Goal: Information Seeking & Learning: Learn about a topic

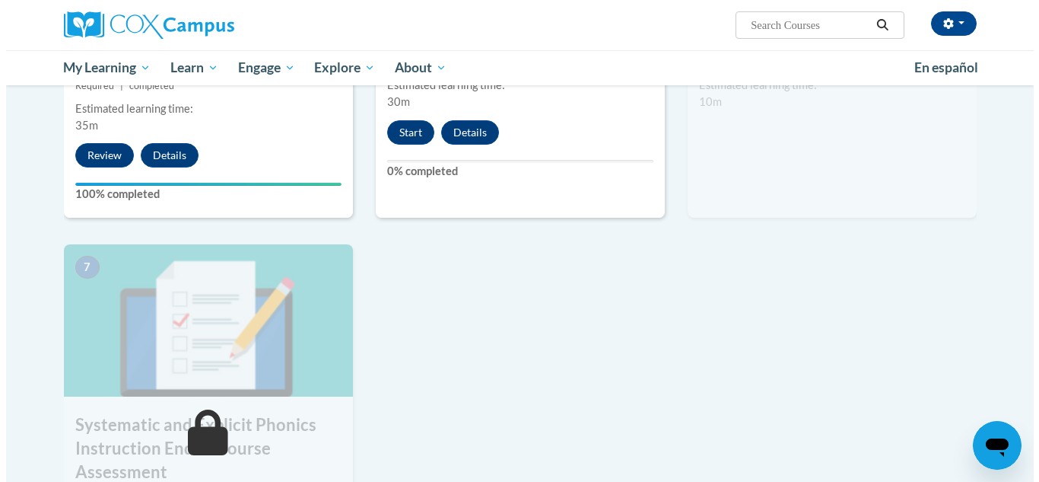
scroll to position [886, 0]
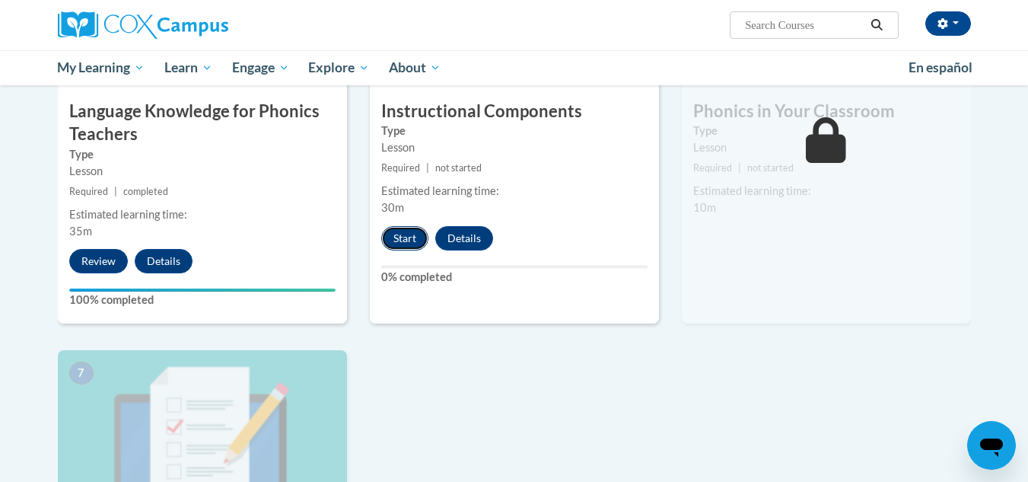
click at [393, 231] on button "Start" at bounding box center [404, 238] width 47 height 24
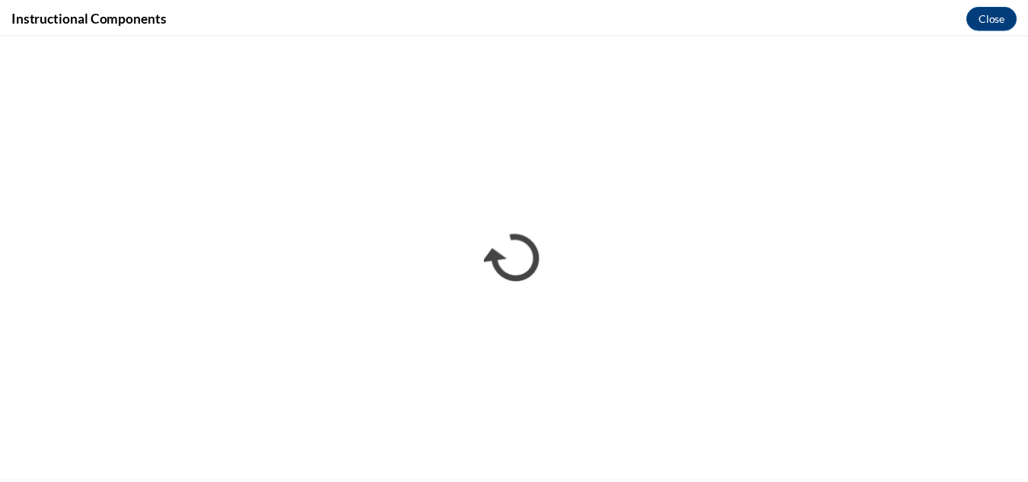
scroll to position [0, 0]
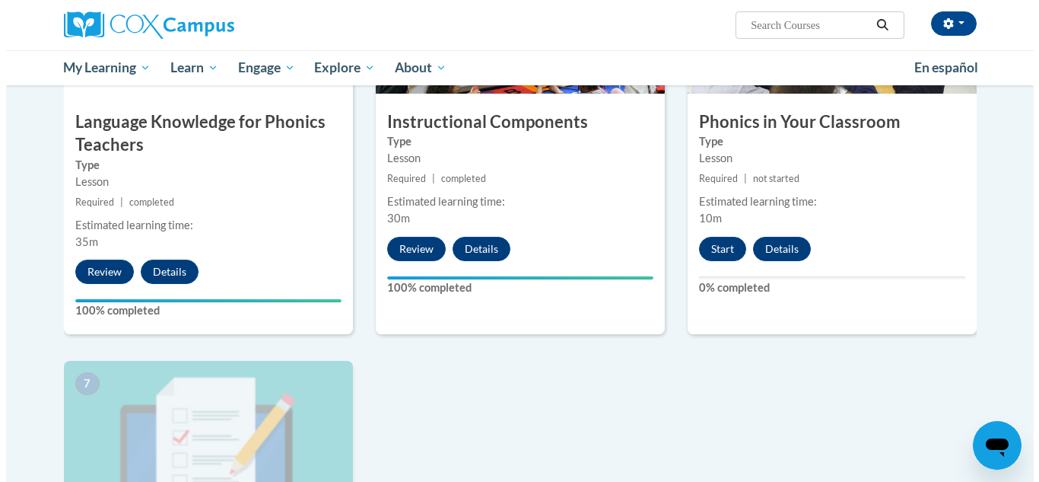
scroll to position [869, 0]
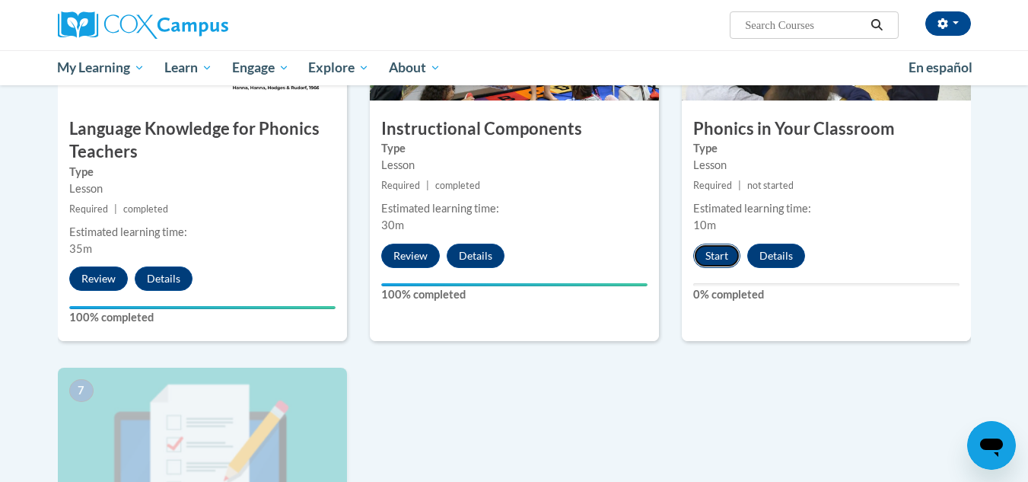
click at [724, 257] on button "Start" at bounding box center [716, 255] width 47 height 24
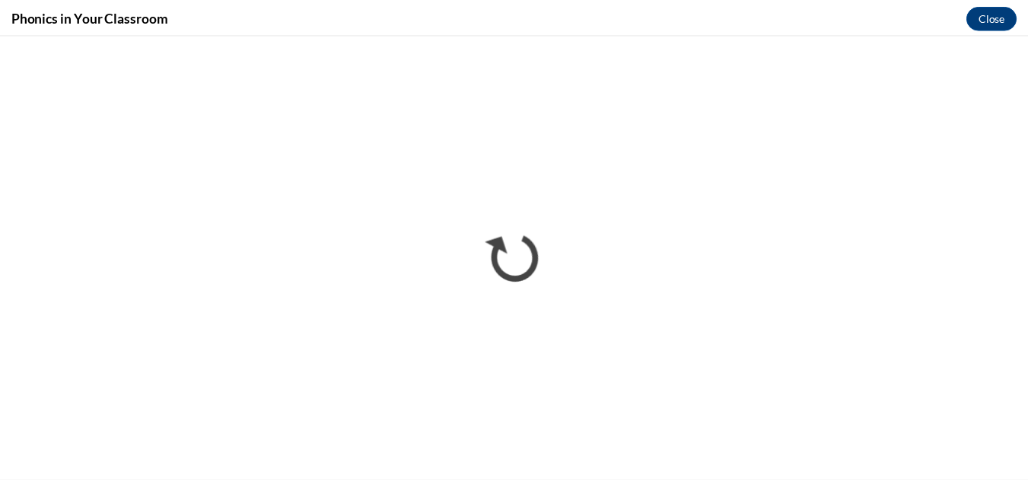
scroll to position [0, 0]
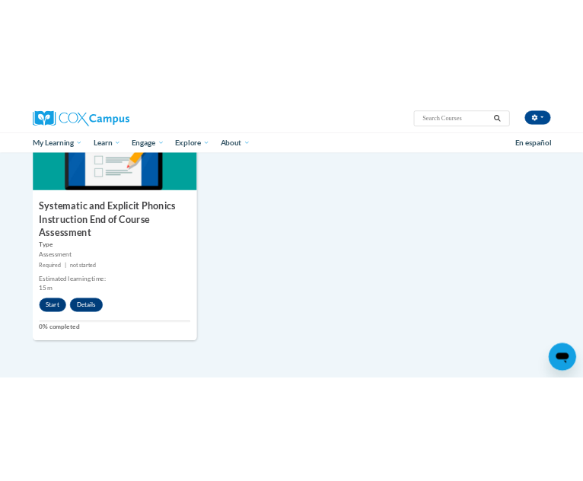
scroll to position [1367, 0]
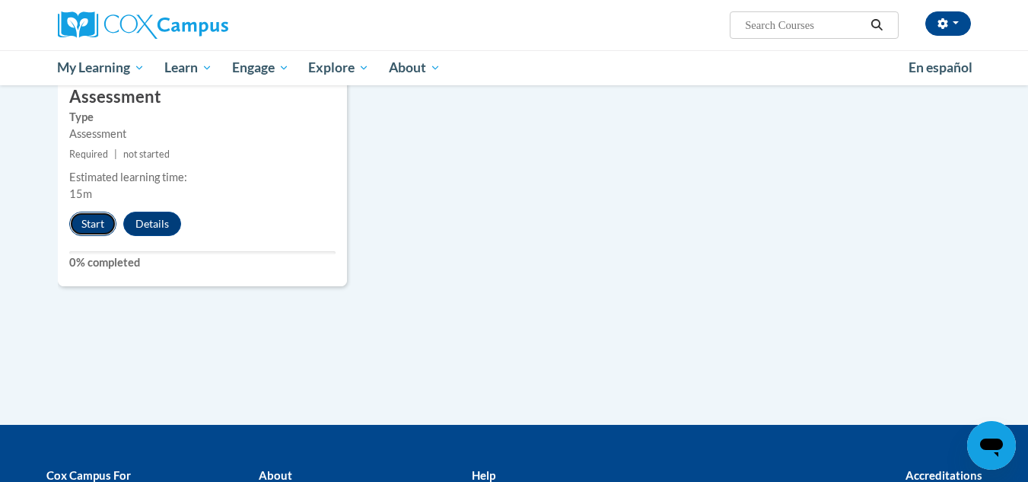
click at [91, 217] on button "Start" at bounding box center [92, 224] width 47 height 24
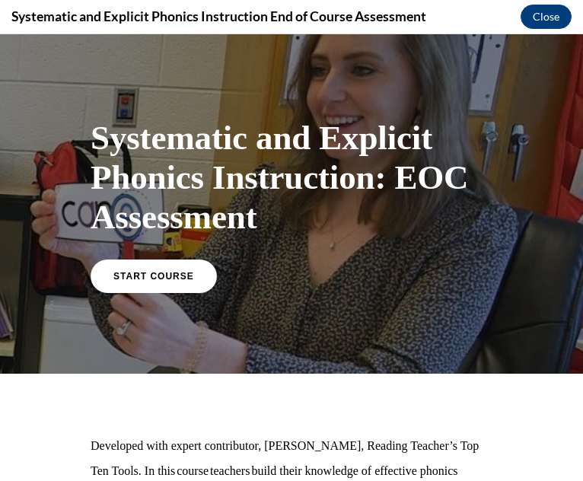
scroll to position [0, 0]
click at [161, 271] on span "START COURSE" at bounding box center [153, 275] width 84 height 11
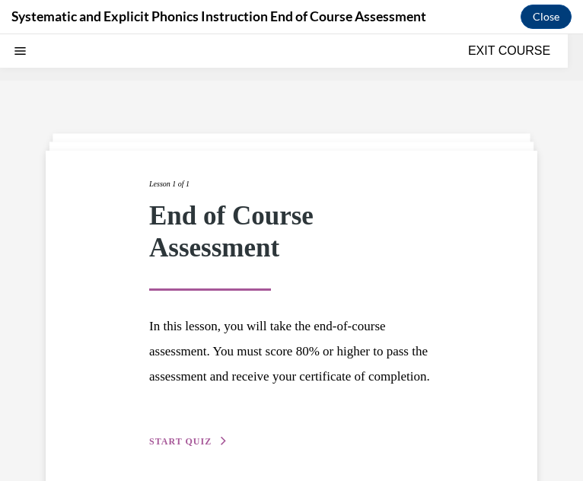
scroll to position [47, 0]
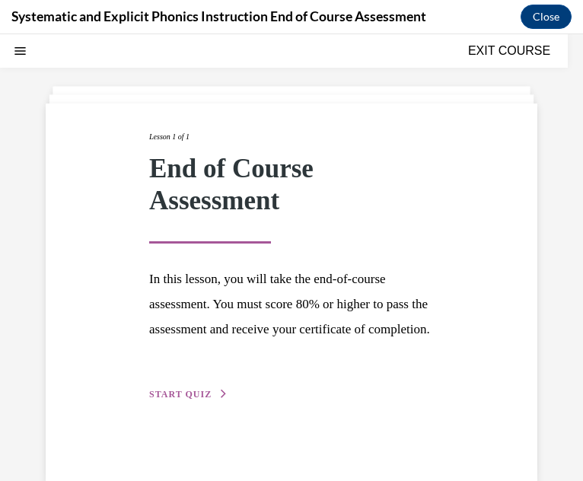
click at [570, 340] on div "Lesson 1 of 1 End of Course Assessment In this lesson, you will take the end-of…" at bounding box center [291, 275] width 583 height 481
click at [211, 403] on div "Lesson 1 of 1 End of Course Assessment In this lesson, you will take the end-of…" at bounding box center [291, 266] width 307 height 272
click at [210, 403] on div "Lesson 1 of 1 End of Course Assessment In this lesson, you will take the end-of…" at bounding box center [291, 266] width 307 height 272
click at [196, 399] on span "START QUIZ" at bounding box center [180, 394] width 62 height 11
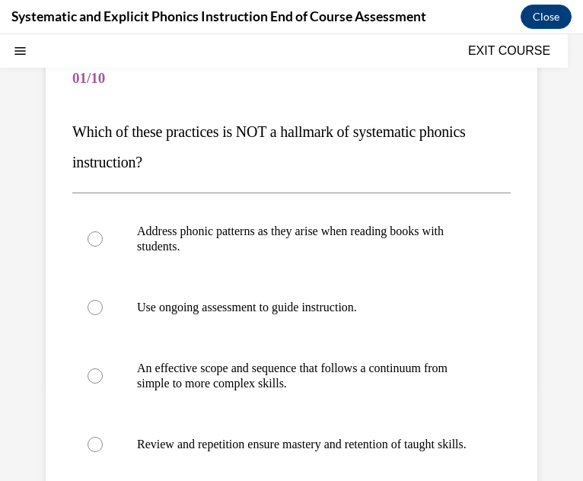
scroll to position [173, 0]
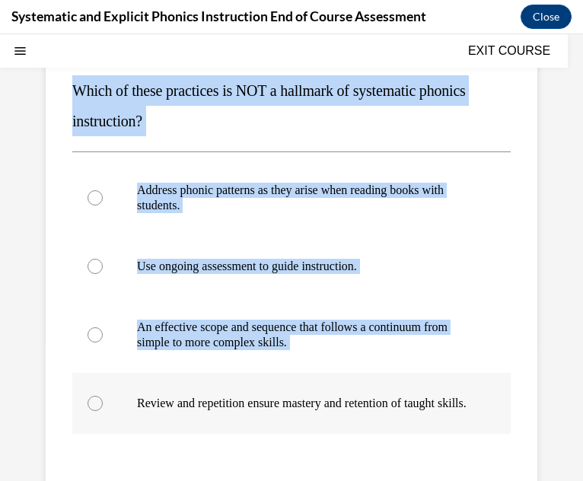
drag, startPoint x: 68, startPoint y: 85, endPoint x: 369, endPoint y: 434, distance: 461.3
click at [369, 434] on div "Question 01/10 Which of these practices is NOT a hallmark of systematic phonics…" at bounding box center [292, 304] width 492 height 652
drag, startPoint x: 279, startPoint y: 329, endPoint x: 173, endPoint y: 90, distance: 262.0
click at [173, 90] on span "Which of these practices is NOT a hallmark of systematic phonics instruction?" at bounding box center [268, 105] width 393 height 47
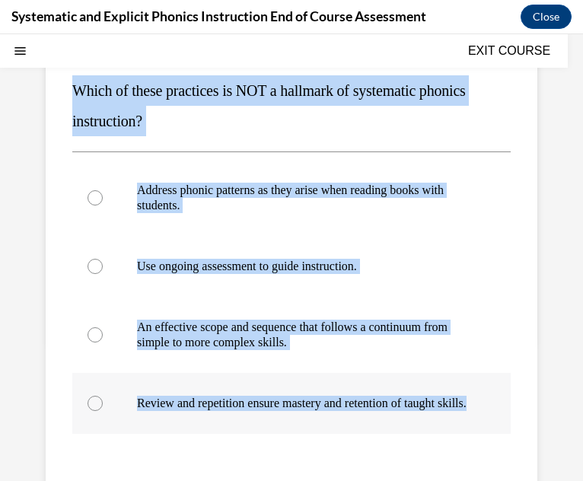
drag, startPoint x: 66, startPoint y: 97, endPoint x: 221, endPoint y: 418, distance: 356.3
click at [221, 418] on div "Question 01/10 Which of these practices is NOT a hallmark of systematic phonics…" at bounding box center [292, 304] width 492 height 652
copy div "Which of these practices is NOT a hallmark of systematic phonics instruction? A…"
click at [339, 209] on p "Address phonic patterns as they arise when reading books with students." at bounding box center [305, 198] width 336 height 30
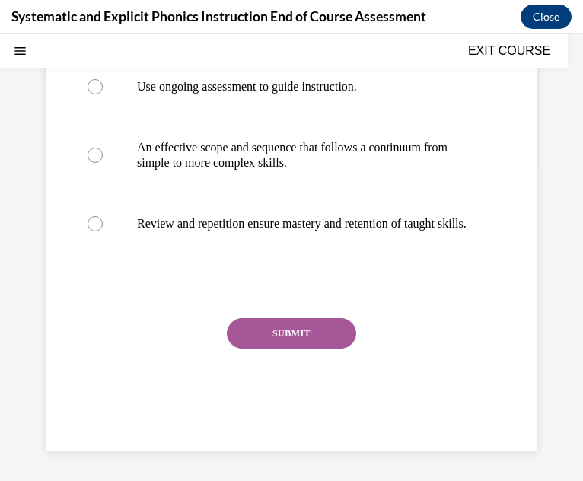
scroll to position [368, 0]
drag, startPoint x: 347, startPoint y: 357, endPoint x: 339, endPoint y: 352, distance: 9.9
click at [339, 352] on div "SUBMIT" at bounding box center [291, 356] width 438 height 76
click at [332, 343] on button "SUBMIT" at bounding box center [291, 333] width 129 height 30
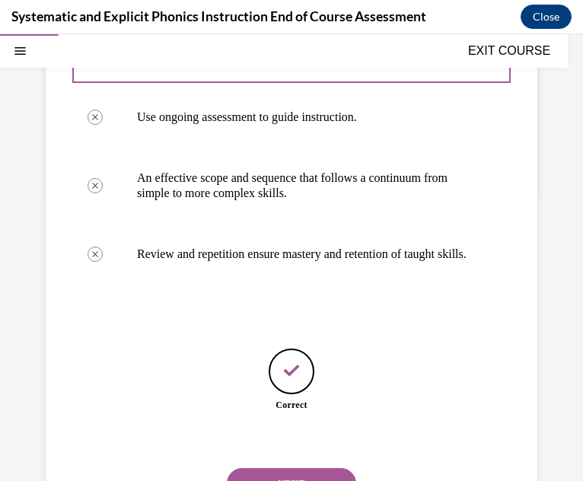
scroll to position [415, 0]
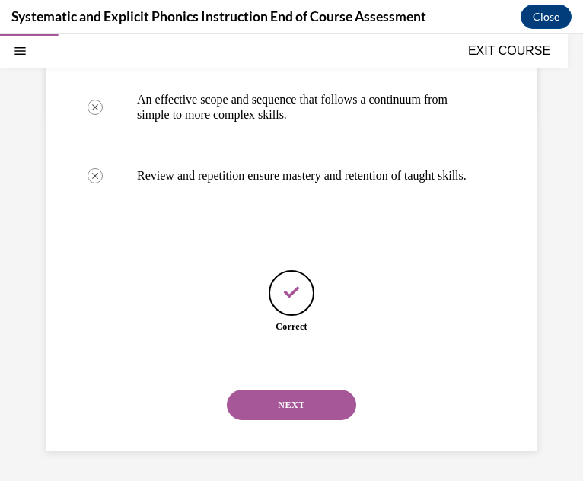
click at [333, 407] on button "NEXT" at bounding box center [291, 405] width 129 height 30
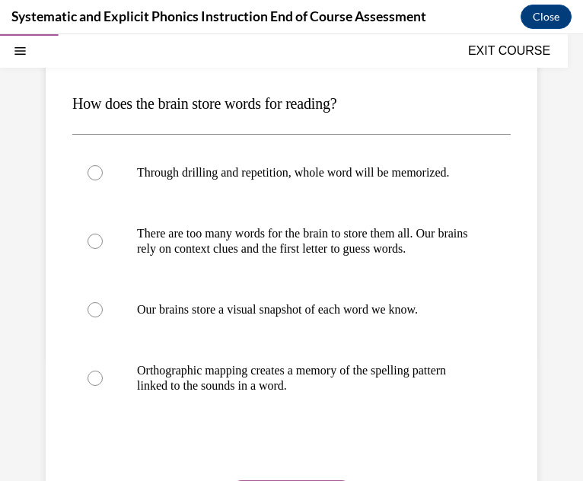
scroll to position [174, 0]
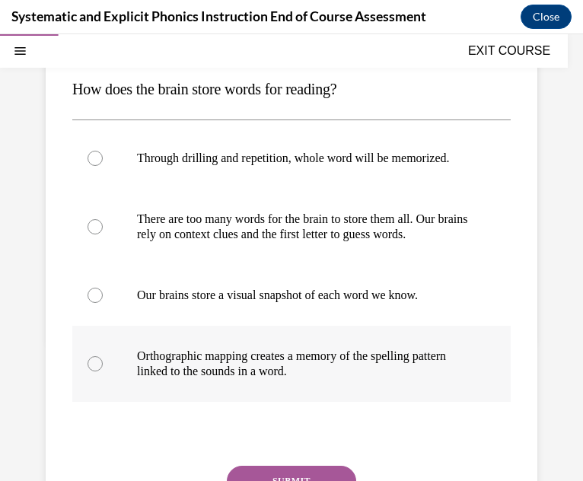
click at [424, 402] on div at bounding box center [291, 364] width 438 height 76
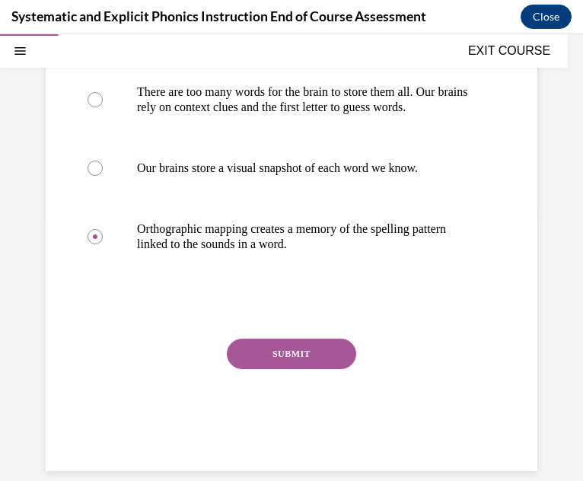
click at [332, 369] on button "SUBMIT" at bounding box center [291, 354] width 129 height 30
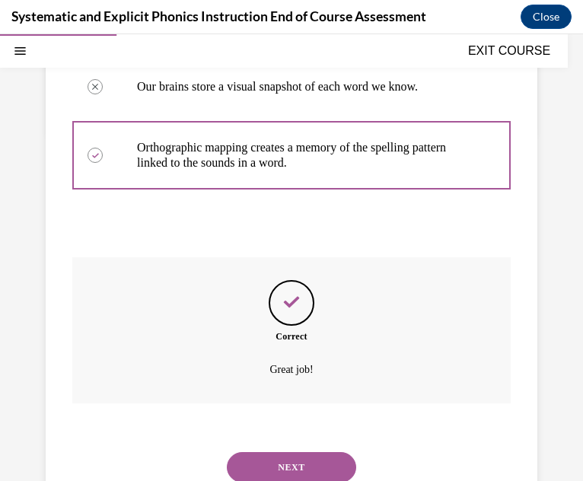
scroll to position [476, 0]
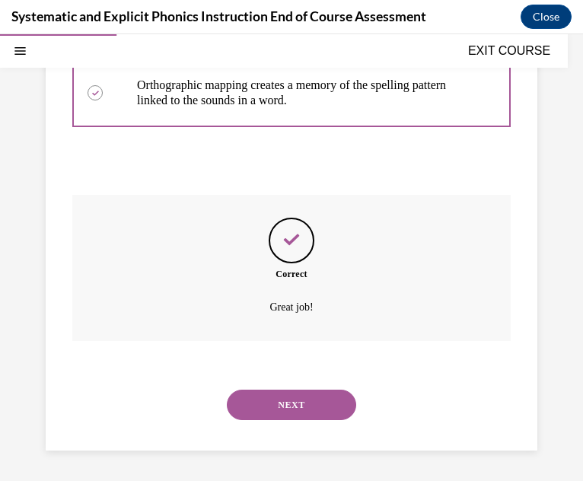
click at [323, 410] on button "NEXT" at bounding box center [291, 405] width 129 height 30
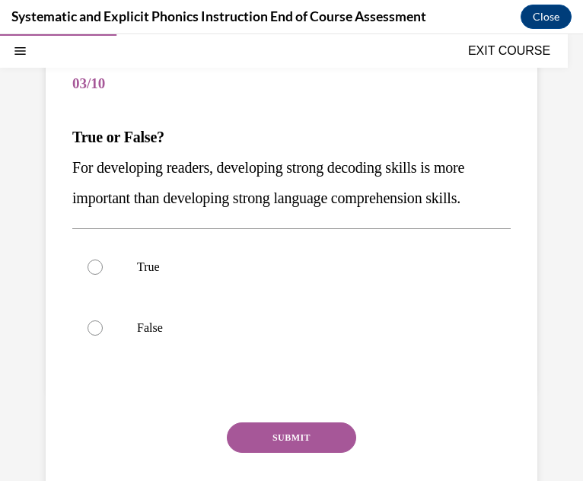
scroll to position [135, 0]
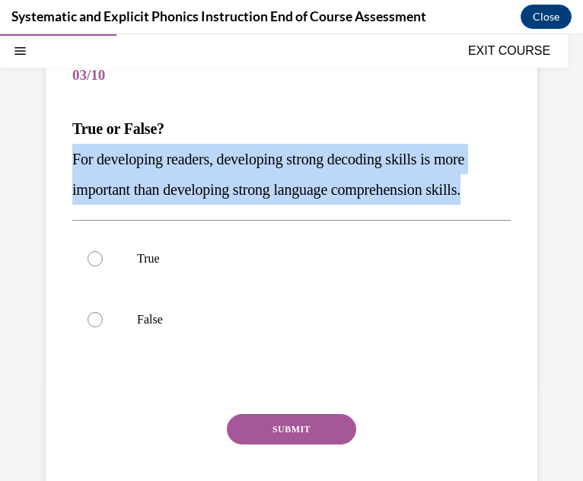
drag, startPoint x: 63, startPoint y: 145, endPoint x: 535, endPoint y: 177, distance: 472.9
click at [535, 177] on div "Question 03/10 True or False? For developing readers, developing strong decodin…" at bounding box center [291, 261] width 583 height 629
copy span "For developing readers, developing strong decoding skills is more important tha…"
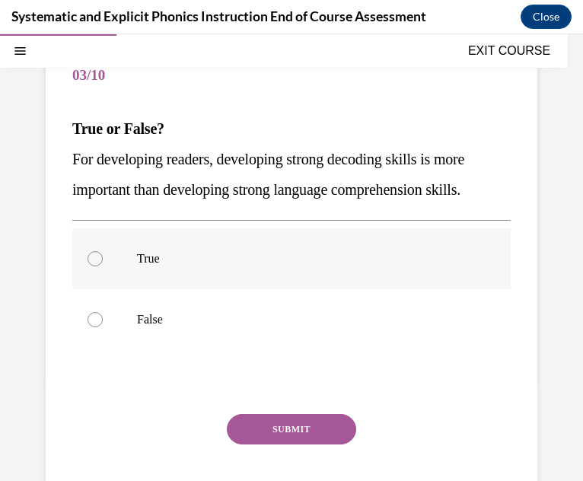
click at [246, 280] on div at bounding box center [291, 258] width 438 height 61
click at [280, 420] on button "SUBMIT" at bounding box center [291, 429] width 129 height 30
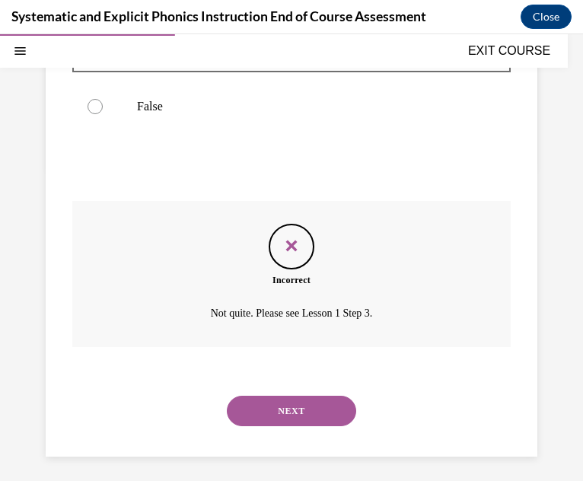
scroll to position [354, 0]
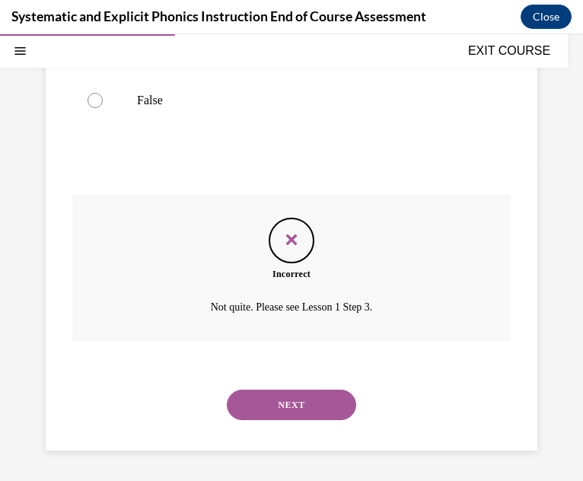
click at [281, 405] on button "NEXT" at bounding box center [291, 405] width 129 height 30
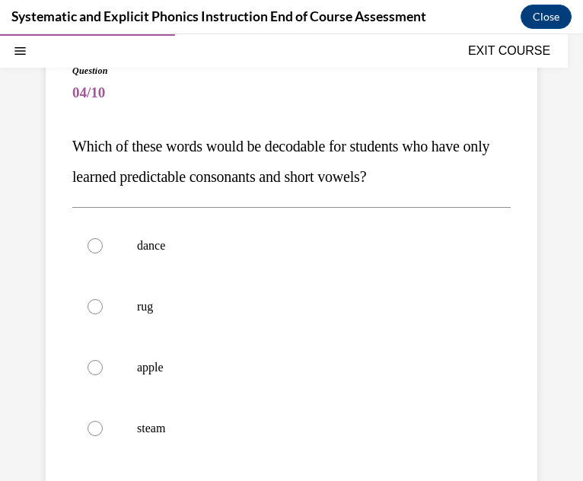
scroll to position [128, 0]
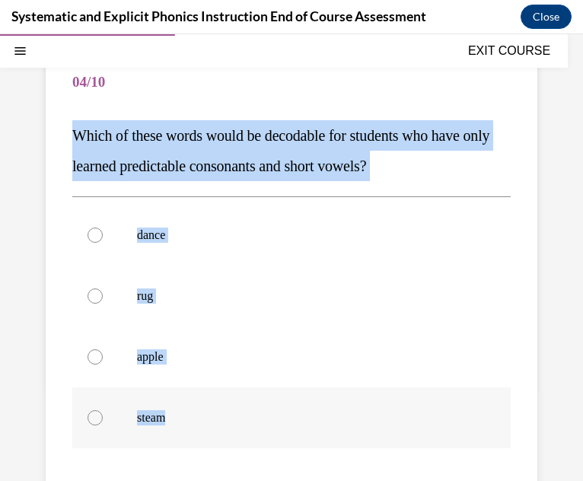
drag, startPoint x: 46, startPoint y: 128, endPoint x: 309, endPoint y: 418, distance: 391.1
click at [309, 418] on div "Question 04/10 Which of these words would be decodable for students who have on…" at bounding box center [292, 334] width 492 height 622
copy div "Which of these words would be decodable for students who have only learned pred…"
click at [224, 281] on div at bounding box center [291, 296] width 438 height 61
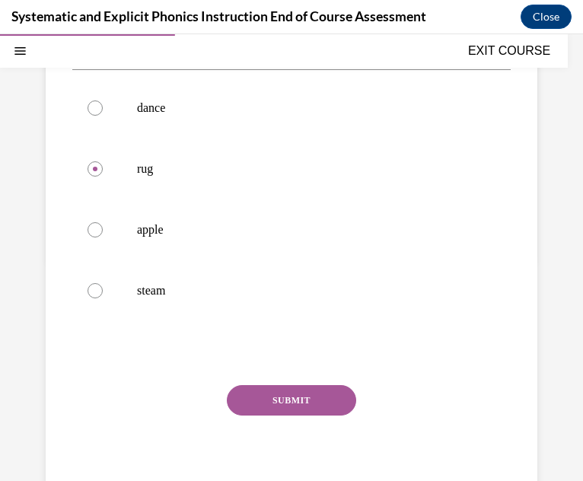
click at [303, 409] on button "SUBMIT" at bounding box center [291, 400] width 129 height 30
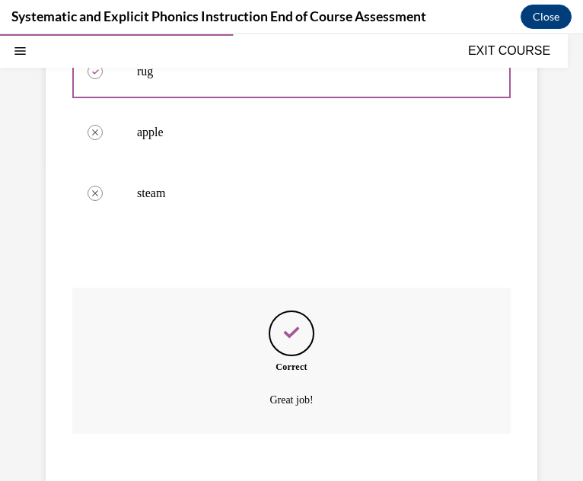
scroll to position [445, 0]
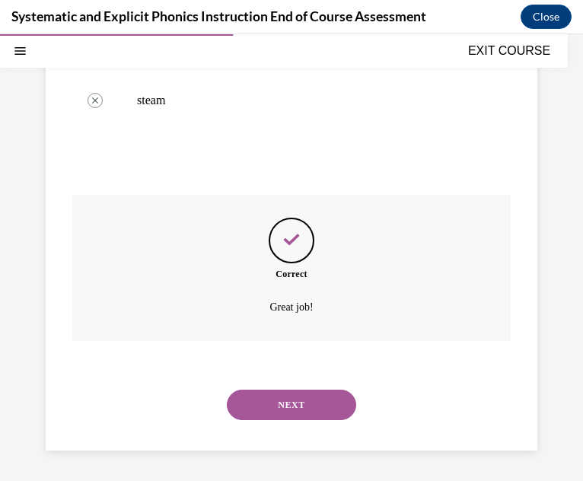
click at [317, 398] on button "NEXT" at bounding box center [291, 405] width 129 height 30
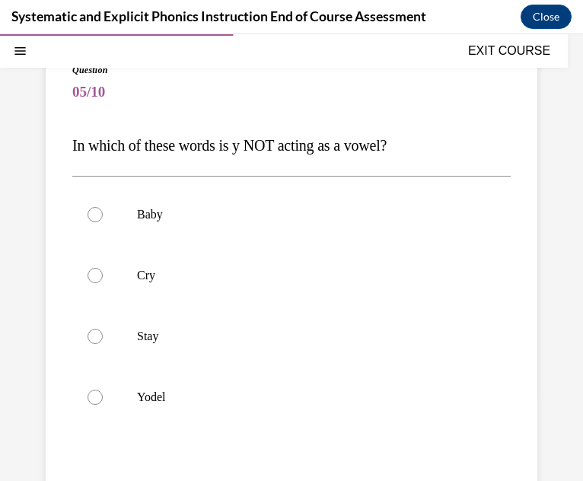
scroll to position [145, 0]
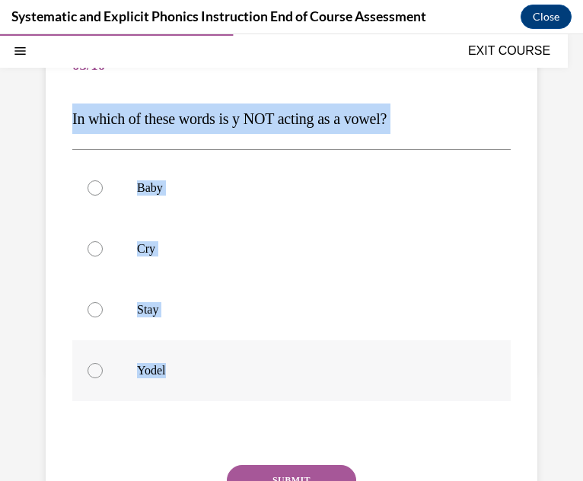
drag, startPoint x: 61, startPoint y: 115, endPoint x: 442, endPoint y: 369, distance: 458.2
click at [442, 369] on div "Question 05/10 In which of these words is y NOT acting as a vowel? Baby Cry Sta…" at bounding box center [292, 301] width 492 height 591
copy div "In which of these words is y NOT acting as a vowel? Baby Cry Stay Yodel"
click at [247, 351] on div at bounding box center [291, 370] width 438 height 61
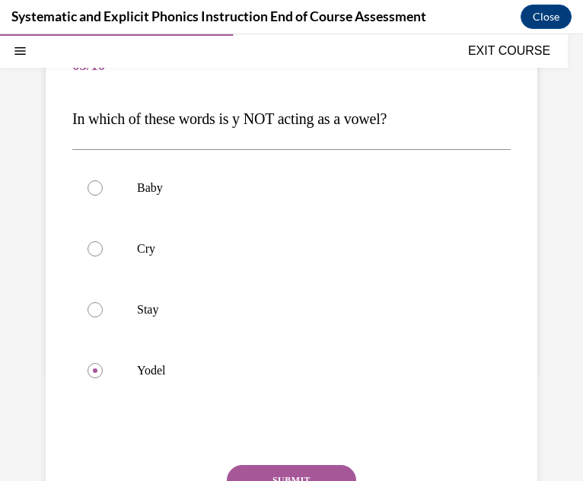
click at [272, 469] on button "SUBMIT" at bounding box center [291, 480] width 129 height 30
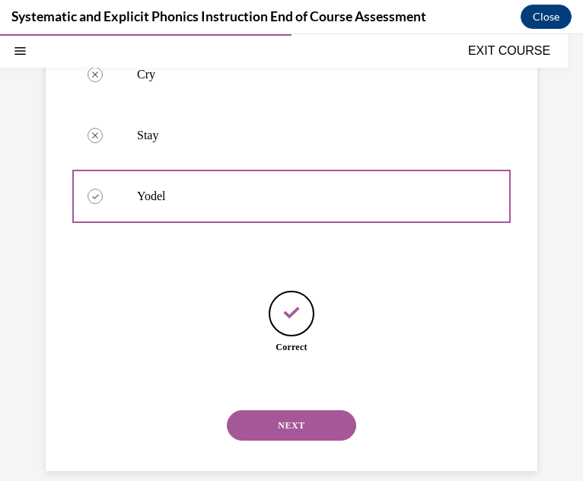
scroll to position [339, 0]
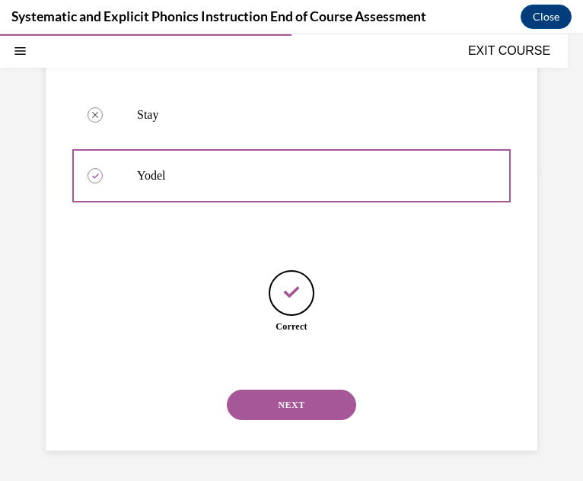
click at [312, 407] on button "NEXT" at bounding box center [291, 405] width 129 height 30
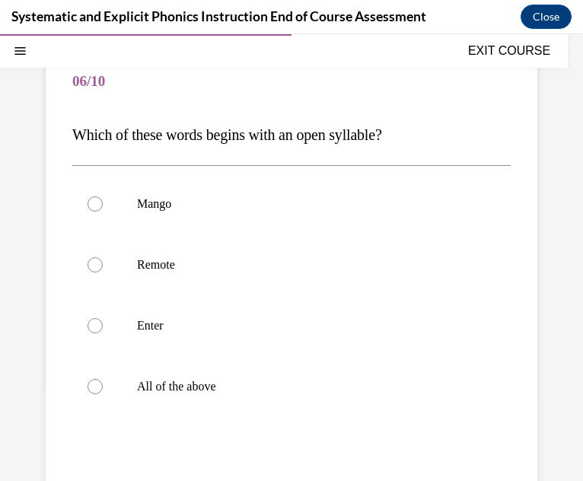
scroll to position [129, 0]
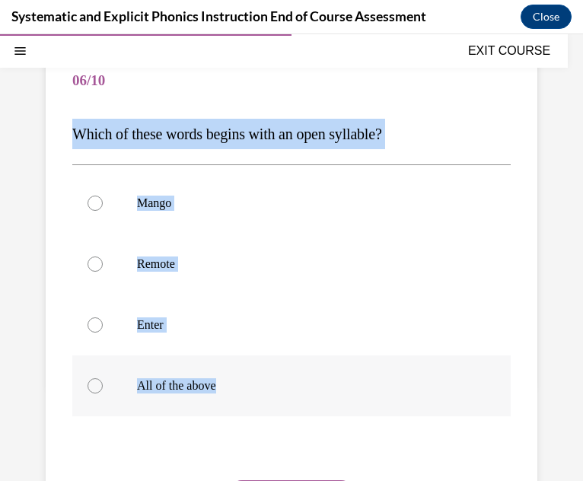
drag, startPoint x: 59, startPoint y: 132, endPoint x: 339, endPoint y: 390, distance: 380.2
click at [339, 390] on div "Question 06/10 Which of these words begins with an open syllable? Mango Remote …" at bounding box center [292, 316] width 492 height 591
copy div "Which of these words begins with an open syllable? Mango Remote Enter All of th…"
click at [204, 370] on div at bounding box center [291, 385] width 438 height 61
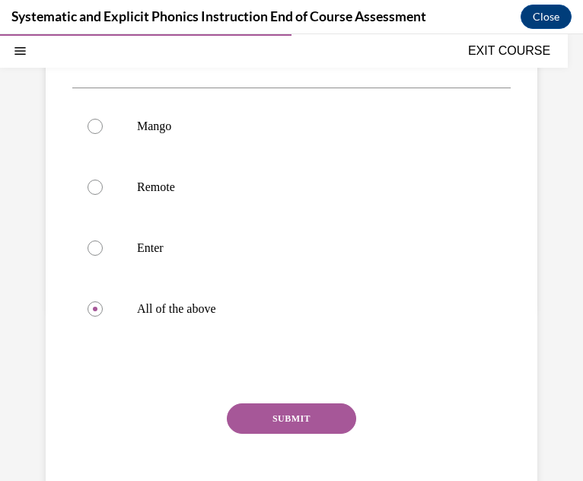
click at [329, 411] on button "SUBMIT" at bounding box center [291, 418] width 129 height 30
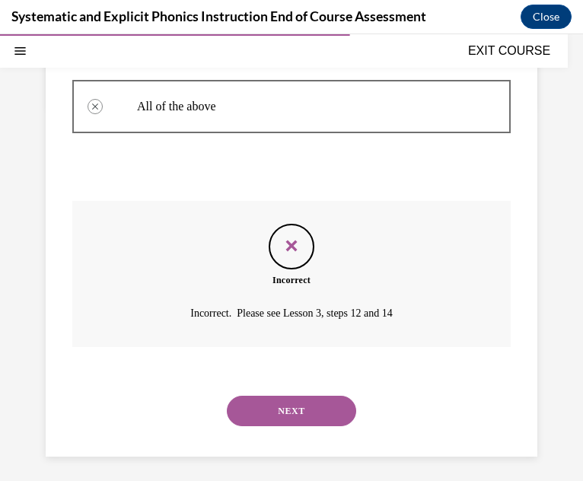
scroll to position [415, 0]
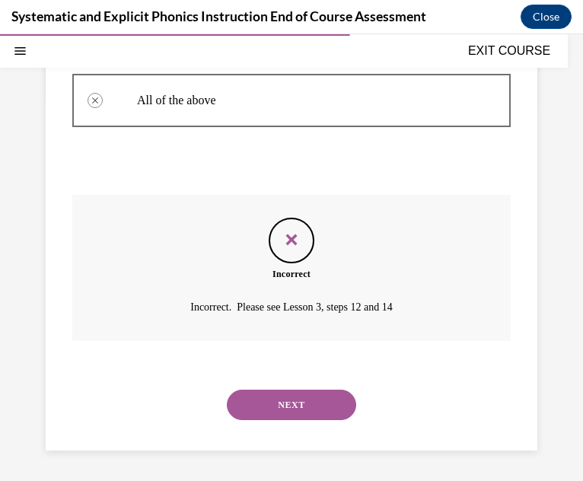
click at [290, 403] on button "NEXT" at bounding box center [291, 405] width 129 height 30
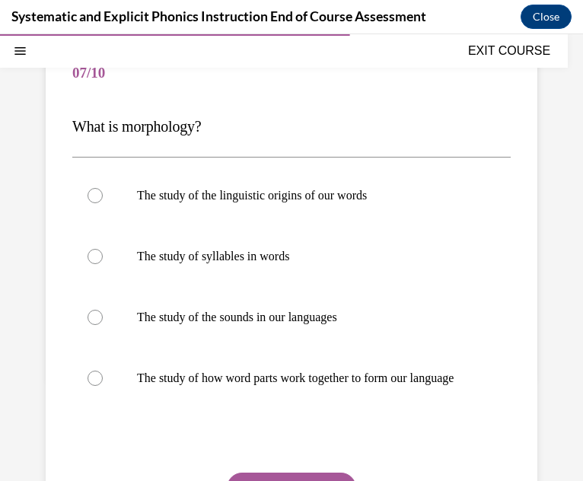
scroll to position [152, 0]
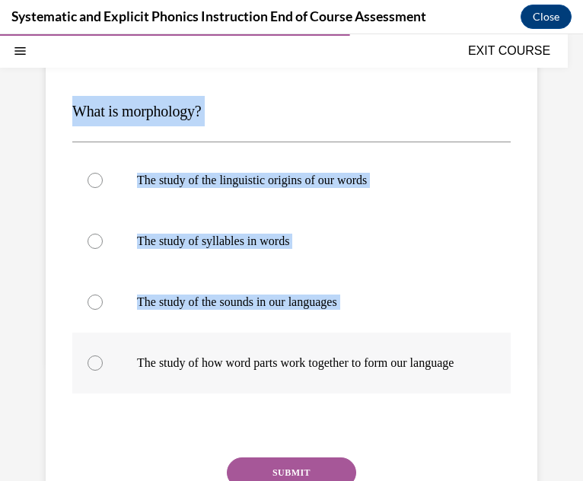
drag, startPoint x: 72, startPoint y: 110, endPoint x: 399, endPoint y: 387, distance: 428.7
click at [399, 387] on div "Question 07/10 What is morphology? The study of the linguistic origins of our w…" at bounding box center [291, 305] width 438 height 553
drag, startPoint x: 399, startPoint y: 387, endPoint x: 259, endPoint y: 282, distance: 175.0
click at [259, 282] on div at bounding box center [291, 302] width 438 height 61
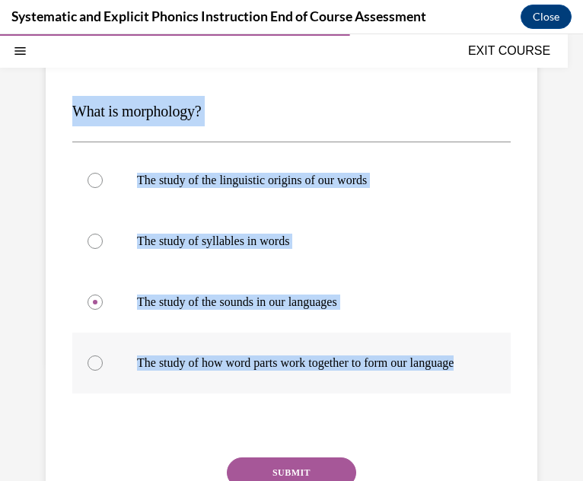
drag, startPoint x: 69, startPoint y: 104, endPoint x: 390, endPoint y: 380, distance: 423.1
click at [390, 380] on div "Question 07/10 What is morphology? The study of the linguistic origins of our w…" at bounding box center [292, 293] width 492 height 591
copy div "What is morphology? The study of the linguistic origins of our words The study …"
click at [417, 371] on p "The study of how word parts work together to form our language" at bounding box center [305, 362] width 336 height 15
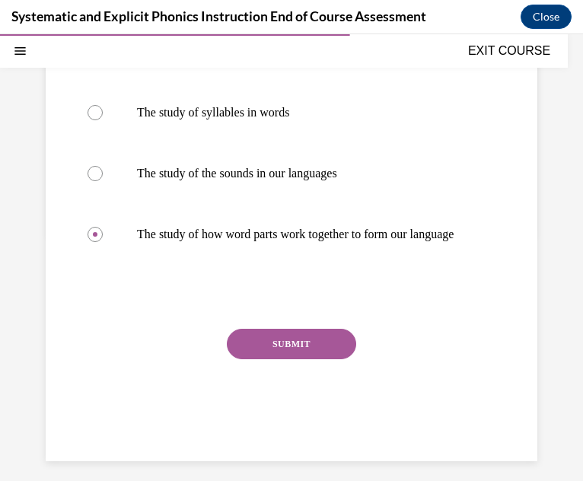
scroll to position [307, 0]
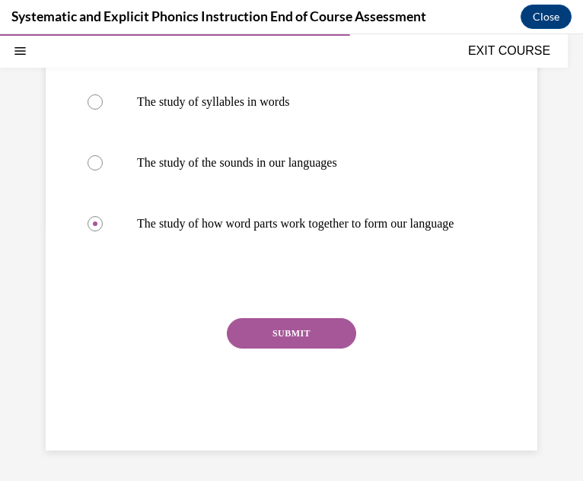
click at [319, 344] on button "SUBMIT" at bounding box center [291, 333] width 129 height 30
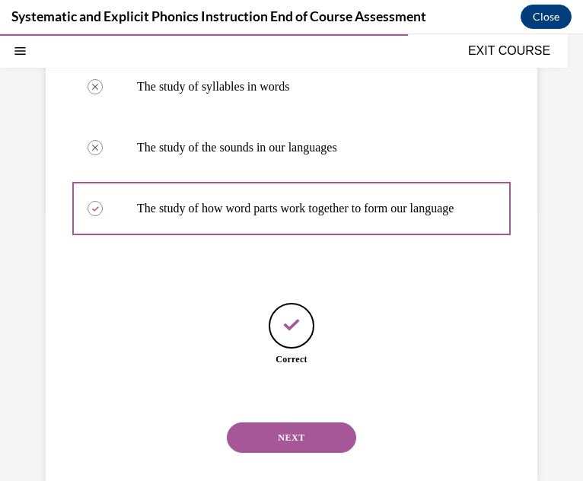
scroll to position [355, 0]
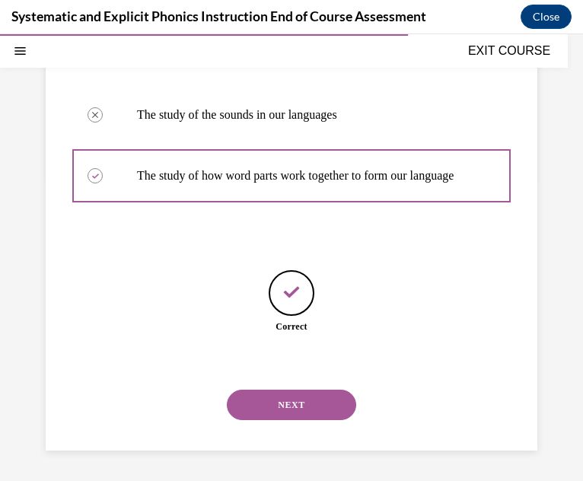
click at [311, 406] on button "NEXT" at bounding box center [291, 405] width 129 height 30
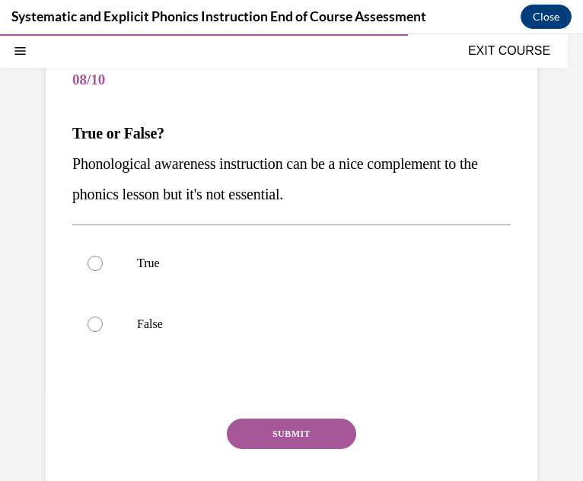
scroll to position [144, 0]
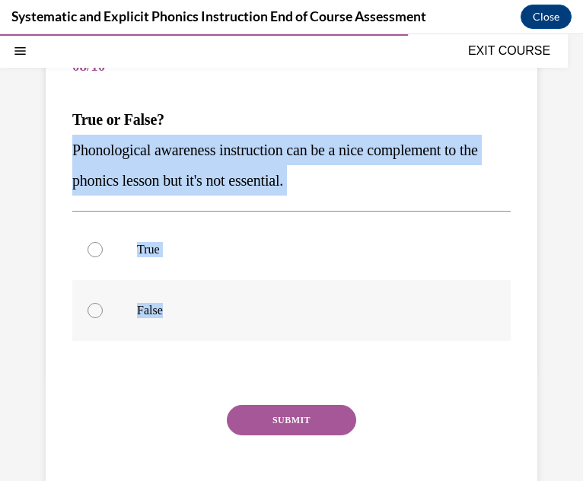
drag, startPoint x: 64, startPoint y: 143, endPoint x: 289, endPoint y: 317, distance: 284.8
click at [289, 317] on div "Question 08/10 True or False? Phonological awareness instruction can be a nice …" at bounding box center [292, 272] width 492 height 530
copy div "Phonological awareness instruction can be a nice complement to the phonics less…"
click at [326, 347] on div "True False" at bounding box center [291, 280] width 438 height 138
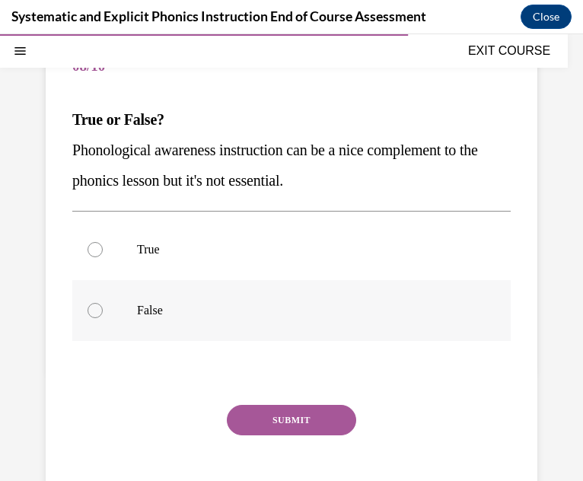
click at [251, 304] on p "False" at bounding box center [305, 310] width 336 height 15
click at [280, 408] on button "SUBMIT" at bounding box center [291, 420] width 129 height 30
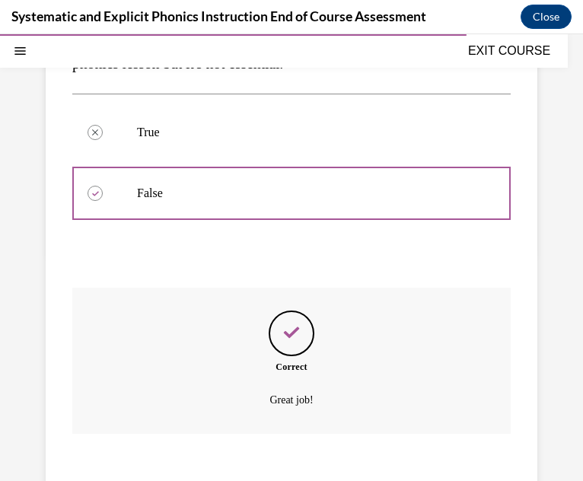
scroll to position [354, 0]
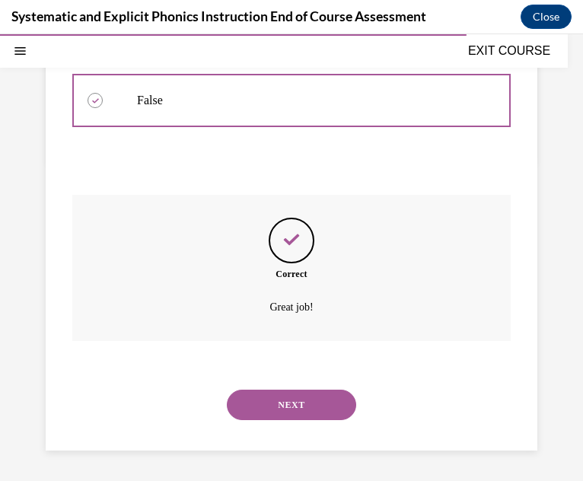
click at [325, 392] on button "NEXT" at bounding box center [291, 405] width 129 height 30
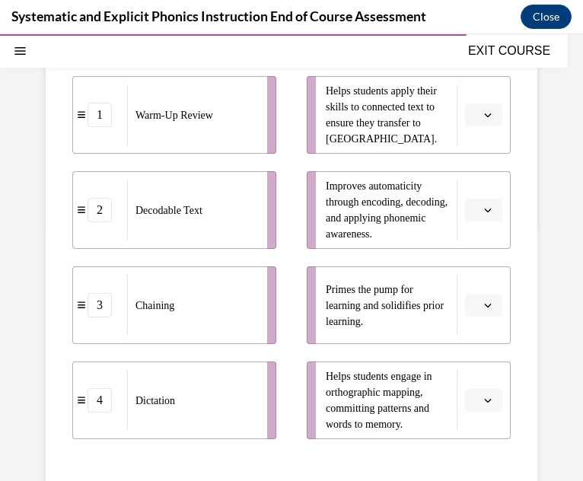
scroll to position [283, 0]
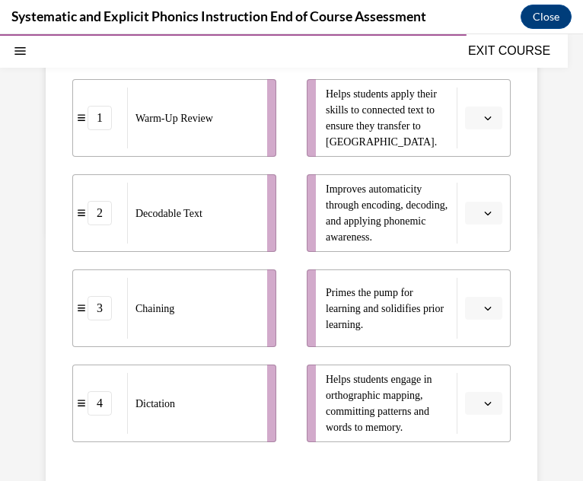
click at [472, 301] on button "button" at bounding box center [483, 308] width 37 height 23
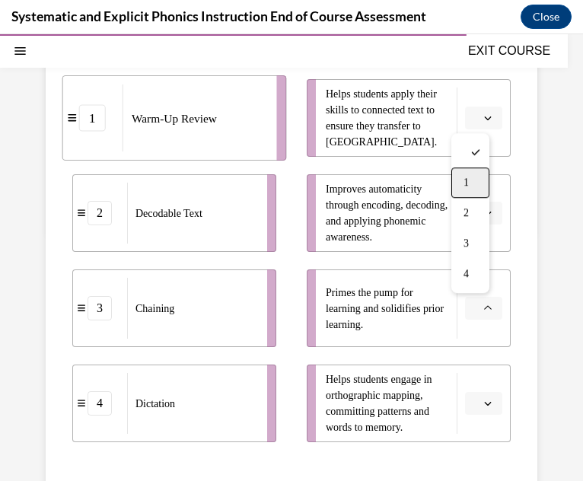
click at [471, 182] on div "1" at bounding box center [470, 182] width 38 height 30
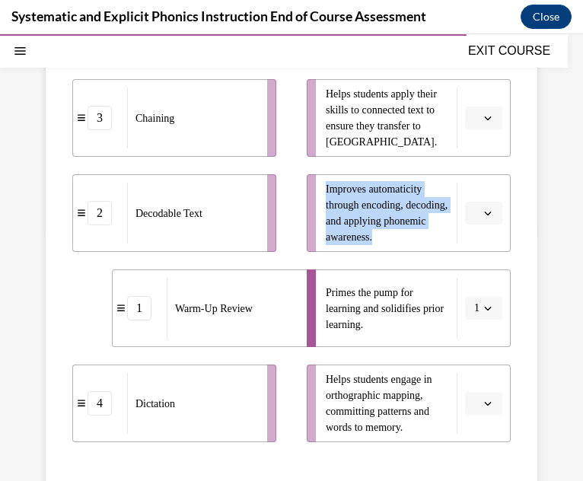
drag, startPoint x: 424, startPoint y: 236, endPoint x: 315, endPoint y: 180, distance: 122.5
click at [315, 180] on li "Improves automaticity through encoding, decoding, and applying phonemic awarene…" at bounding box center [409, 213] width 204 height 78
copy span "Improves automaticity through encoding, decoding, and applying phonemic awarene…"
click at [482, 217] on span "button" at bounding box center [487, 213] width 11 height 11
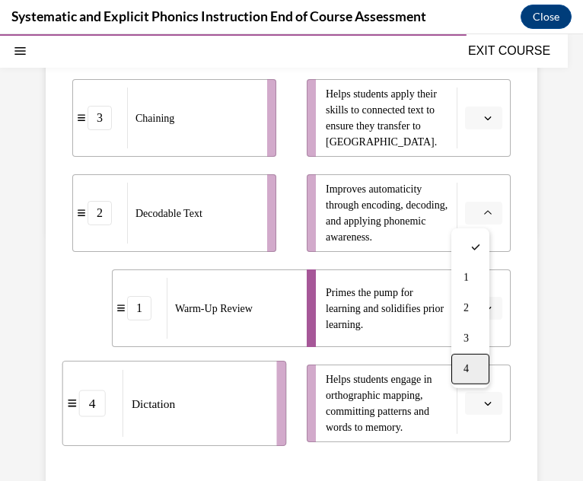
click at [473, 370] on div "4" at bounding box center [470, 369] width 38 height 30
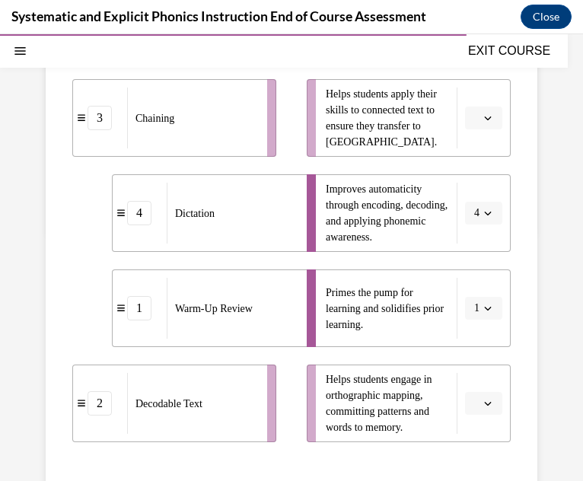
click at [482, 403] on button "button" at bounding box center [483, 403] width 37 height 23
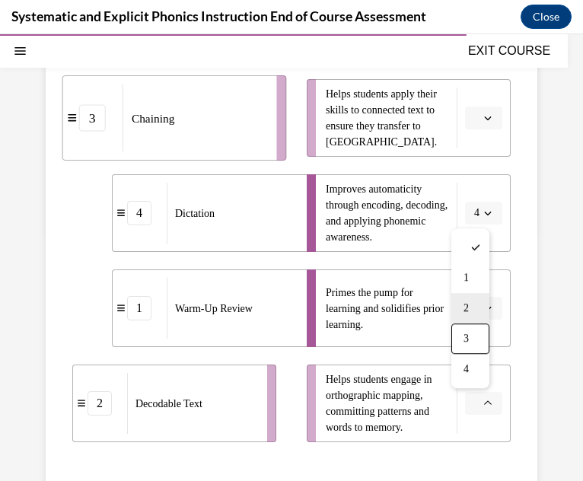
click at [480, 323] on div "2" at bounding box center [470, 308] width 38 height 30
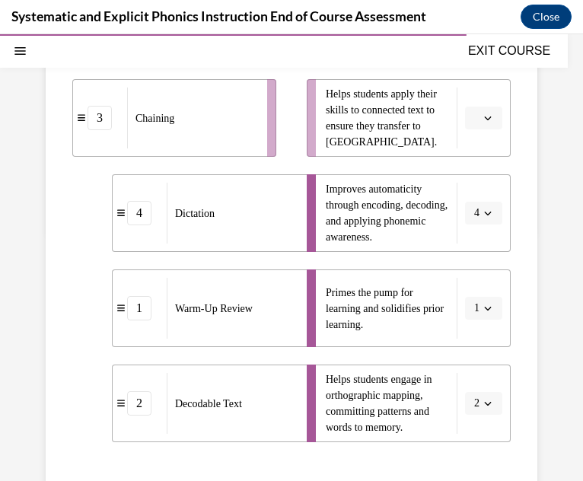
click at [479, 412] on button "2" at bounding box center [483, 403] width 37 height 23
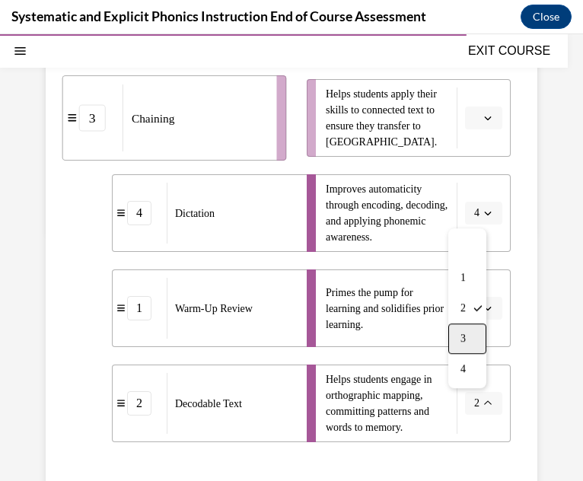
click at [469, 348] on div "3" at bounding box center [467, 338] width 38 height 30
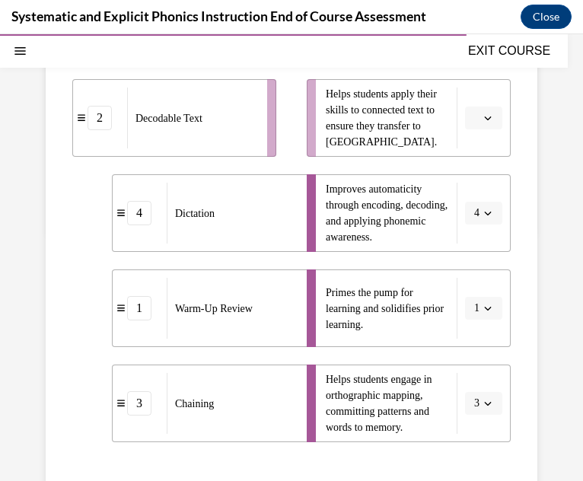
click at [468, 129] on button "button" at bounding box center [483, 118] width 37 height 23
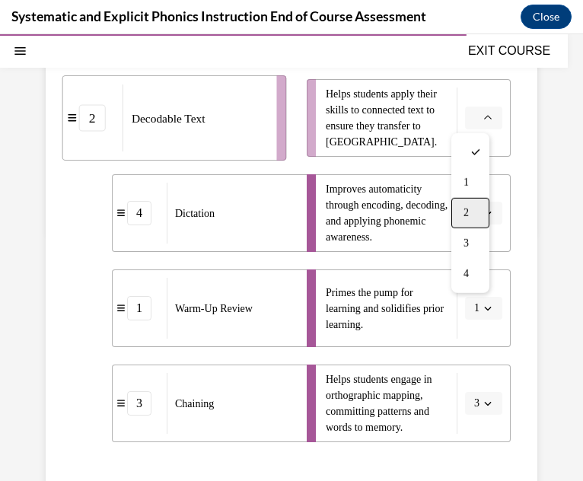
click at [476, 212] on div "2" at bounding box center [470, 213] width 38 height 30
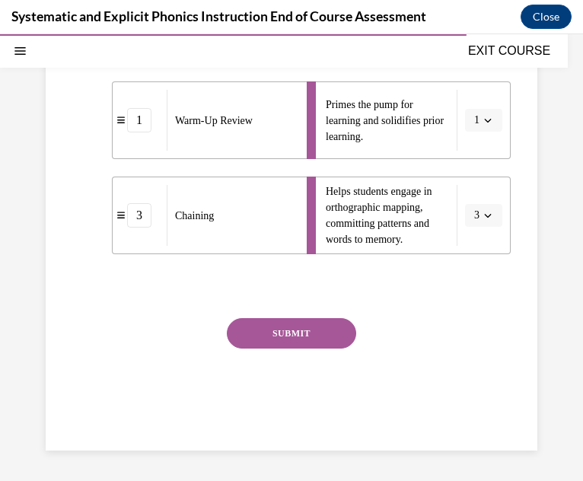
click at [336, 342] on button "SUBMIT" at bounding box center [291, 333] width 129 height 30
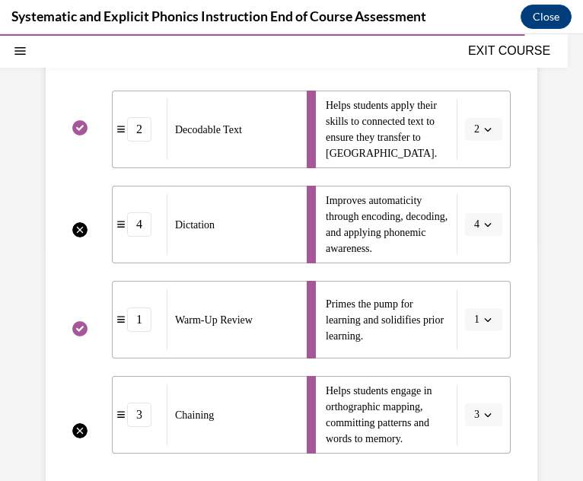
scroll to position [594, 0]
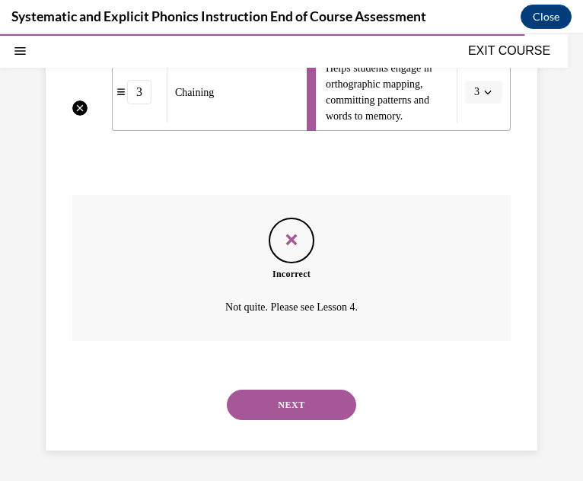
click at [294, 393] on button "NEXT" at bounding box center [291, 405] width 129 height 30
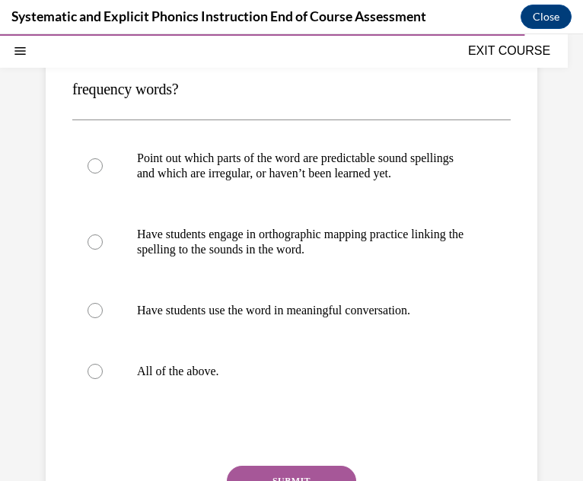
scroll to position [212, 0]
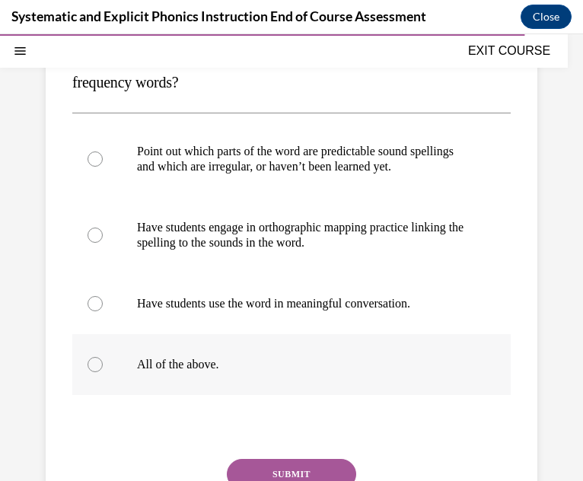
click at [364, 385] on div at bounding box center [291, 364] width 438 height 61
click at [294, 466] on button "SUBMIT" at bounding box center [291, 474] width 129 height 30
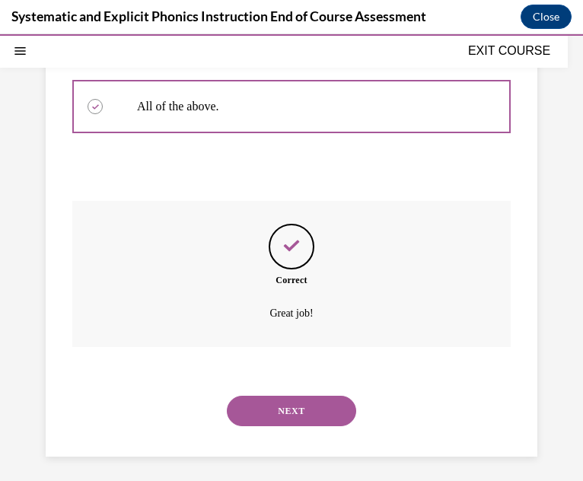
scroll to position [476, 0]
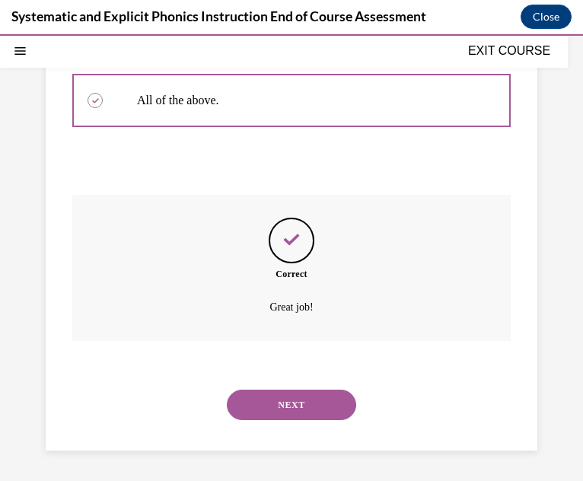
click at [319, 409] on button "NEXT" at bounding box center [291, 405] width 129 height 30
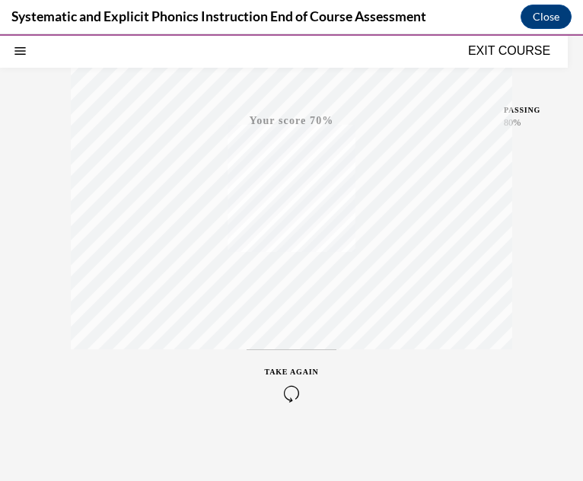
scroll to position [313, 0]
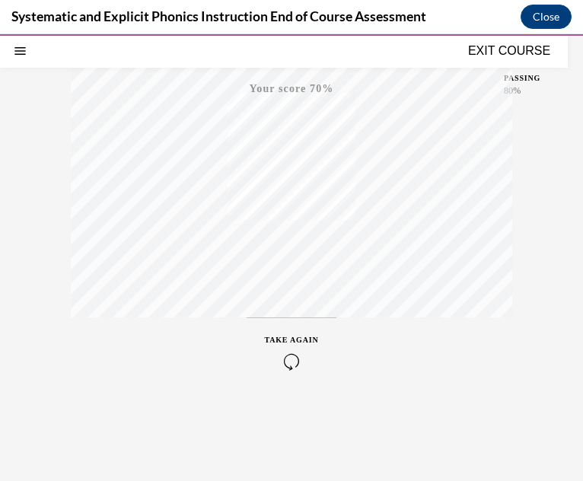
click at [297, 363] on icon "button" at bounding box center [292, 361] width 54 height 17
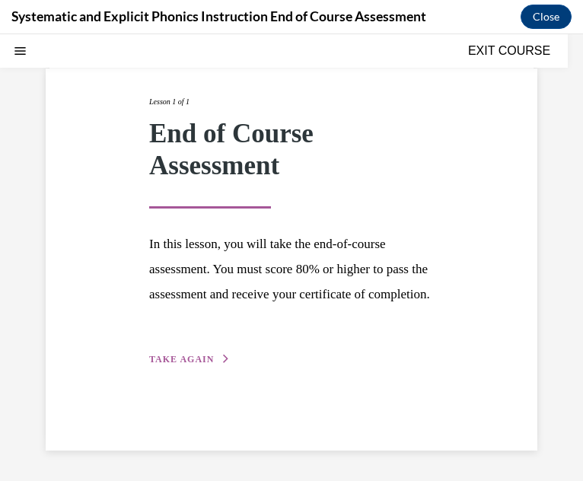
click at [208, 364] on span "TAKE AGAIN" at bounding box center [181, 359] width 65 height 11
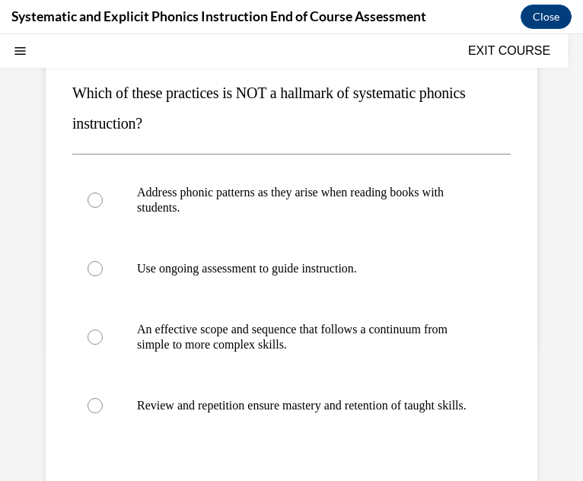
scroll to position [172, 0]
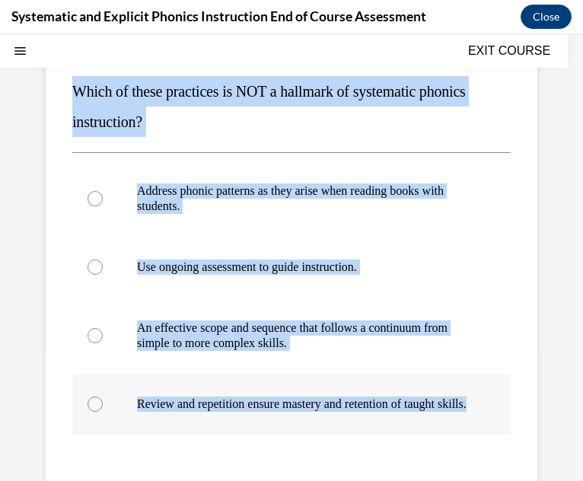
drag, startPoint x: 59, startPoint y: 89, endPoint x: 224, endPoint y: 418, distance: 368.2
click at [224, 418] on div "Question 01/10 Which of these practices is NOT a hallmark of systematic phonics…" at bounding box center [292, 305] width 492 height 652
copy div "Which of these practices is NOT a hallmark of systematic phonics instruction? A…"
click at [425, 217] on div at bounding box center [291, 199] width 438 height 76
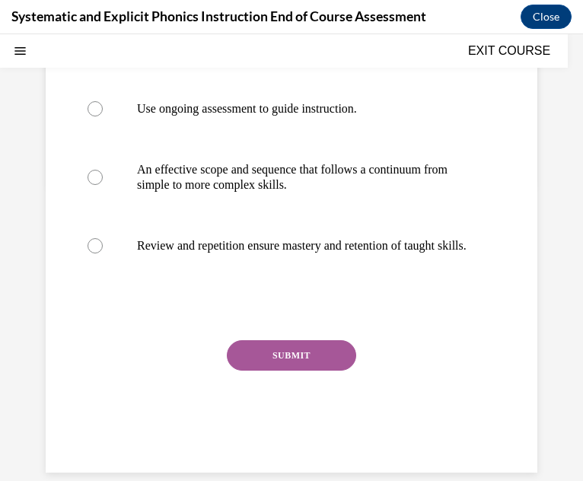
scroll to position [368, 0]
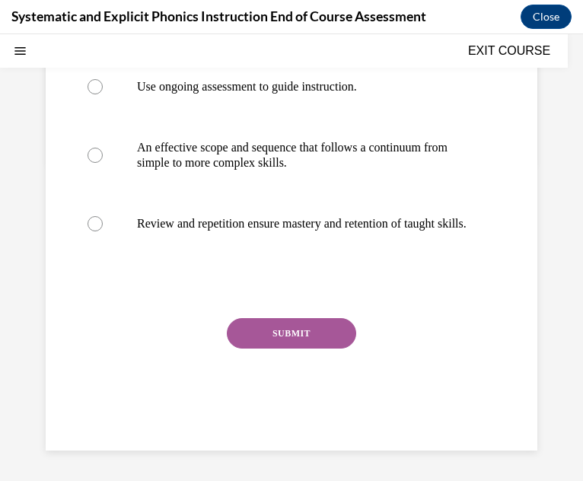
click at [306, 330] on button "SUBMIT" at bounding box center [291, 333] width 129 height 30
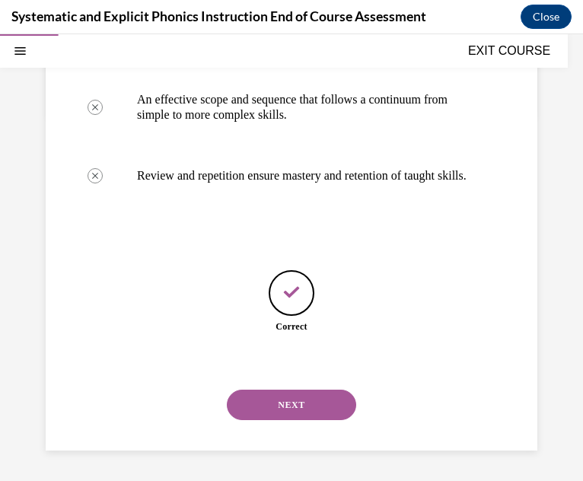
scroll to position [415, 0]
click at [312, 400] on button "NEXT" at bounding box center [291, 405] width 129 height 30
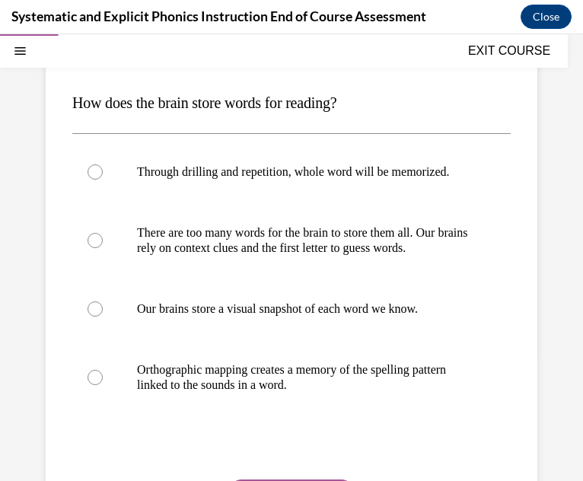
scroll to position [184, 0]
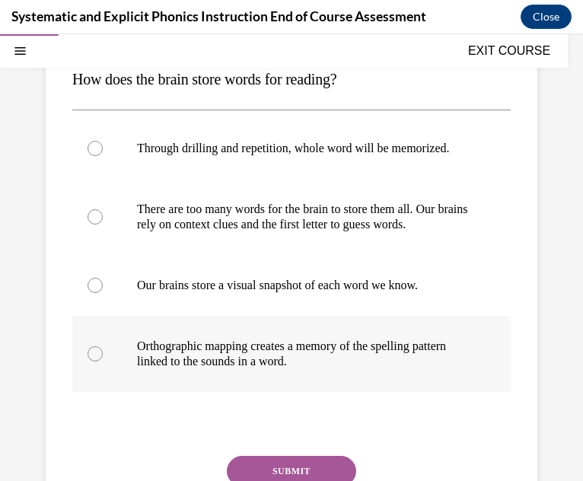
click at [449, 369] on p "Orthographic mapping creates a memory of the spelling pattern linked to the sou…" at bounding box center [305, 354] width 336 height 30
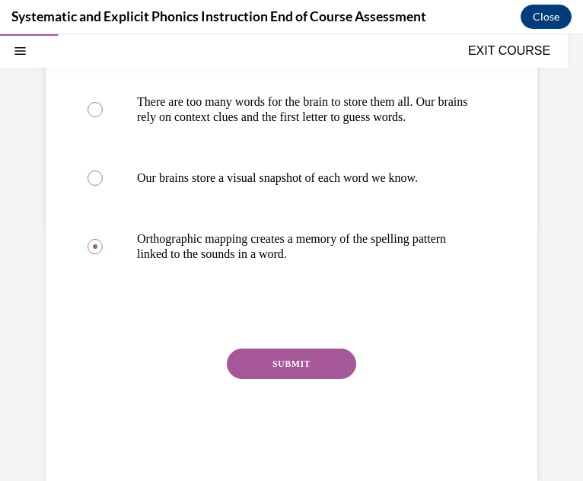
click at [309, 379] on button "SUBMIT" at bounding box center [291, 363] width 129 height 30
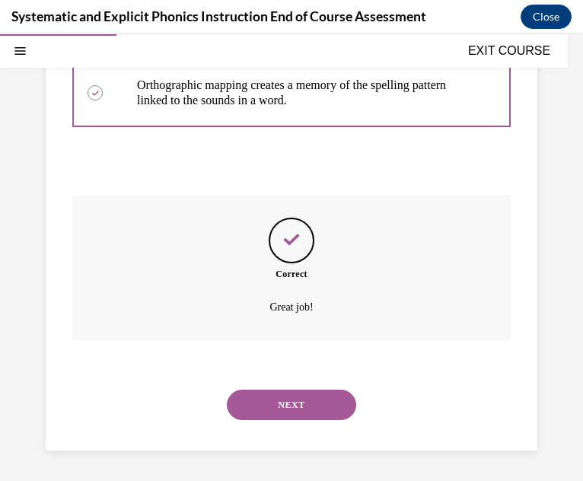
scroll to position [476, 0]
click at [309, 403] on button "NEXT" at bounding box center [291, 405] width 129 height 30
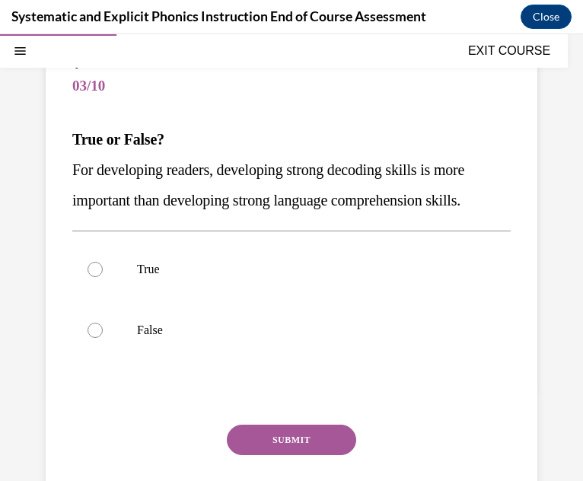
scroll to position [129, 0]
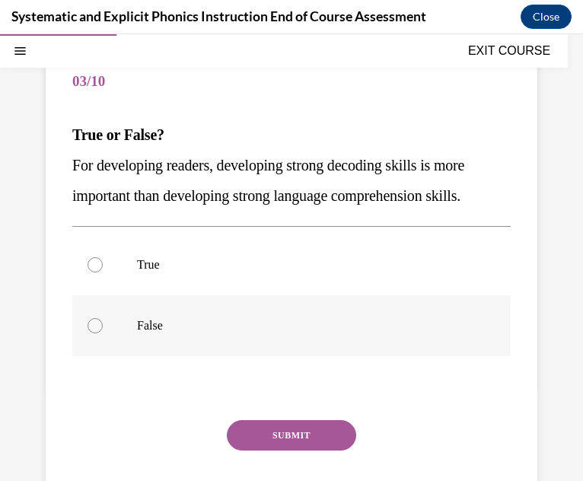
click at [336, 317] on div at bounding box center [291, 325] width 438 height 61
click at [314, 438] on button "SUBMIT" at bounding box center [291, 435] width 129 height 30
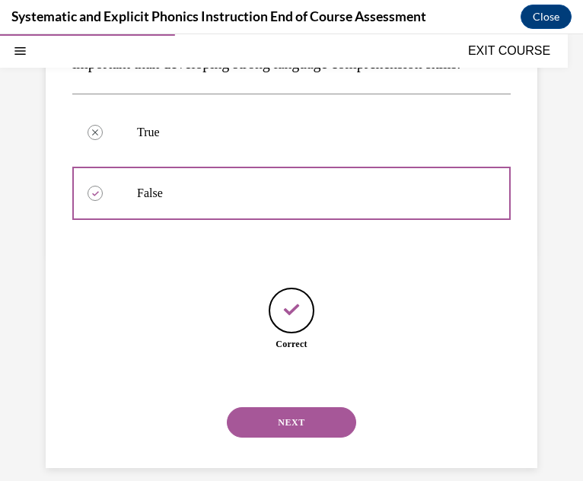
scroll to position [278, 0]
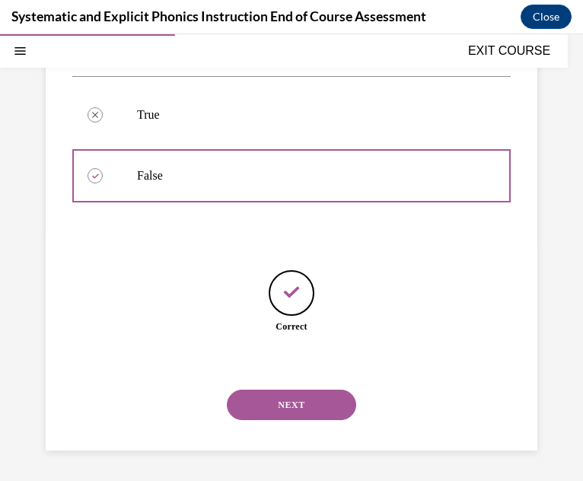
click at [304, 396] on button "NEXT" at bounding box center [291, 405] width 129 height 30
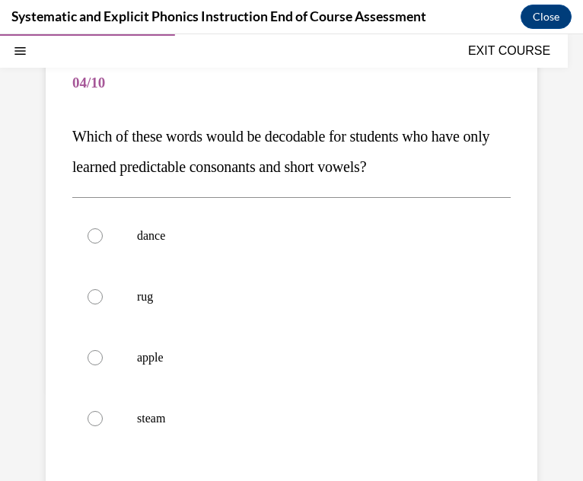
scroll to position [144, 0]
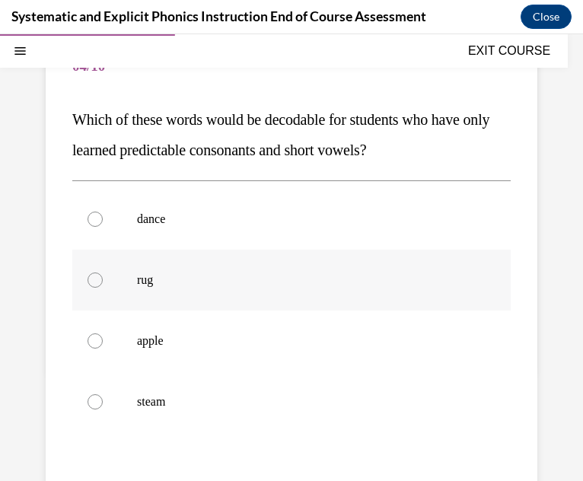
click at [346, 285] on p "rug" at bounding box center [305, 279] width 336 height 15
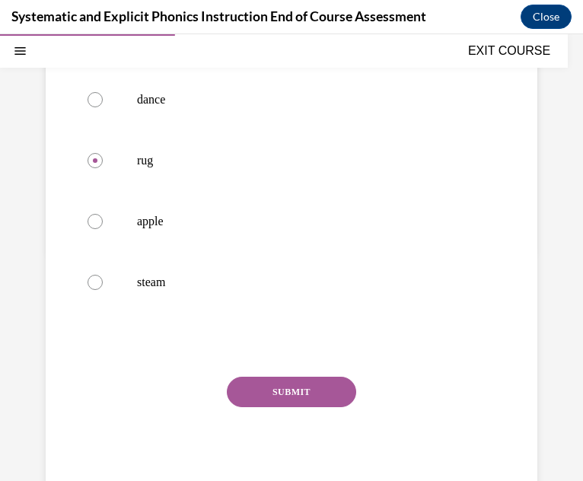
click at [326, 396] on button "SUBMIT" at bounding box center [291, 392] width 129 height 30
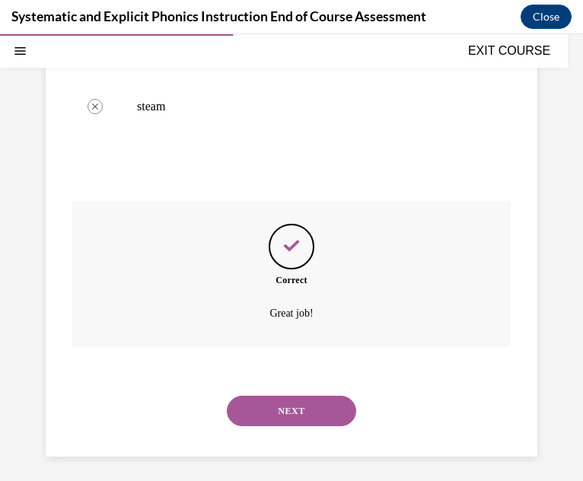
scroll to position [445, 0]
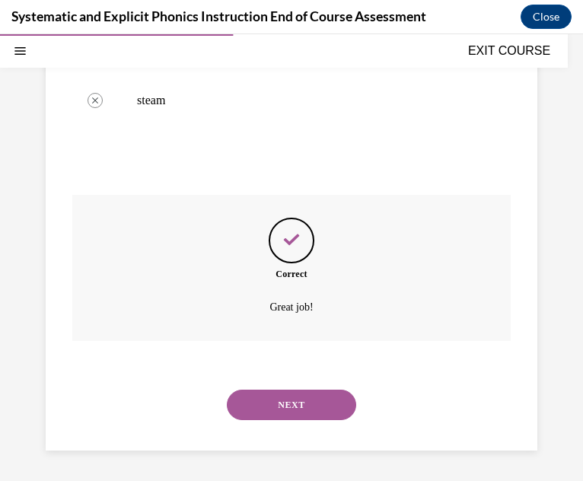
click at [321, 404] on button "NEXT" at bounding box center [291, 405] width 129 height 30
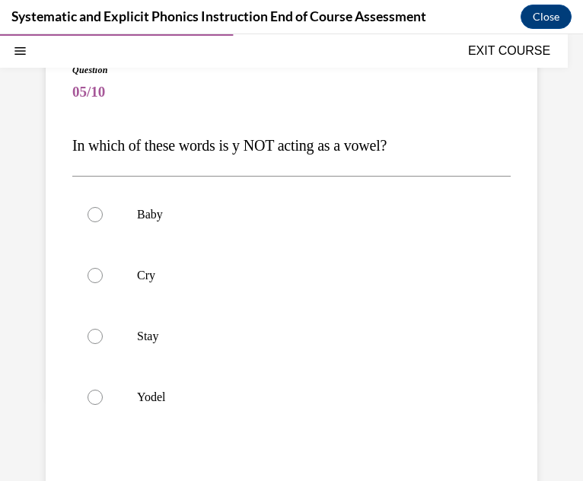
scroll to position [122, 0]
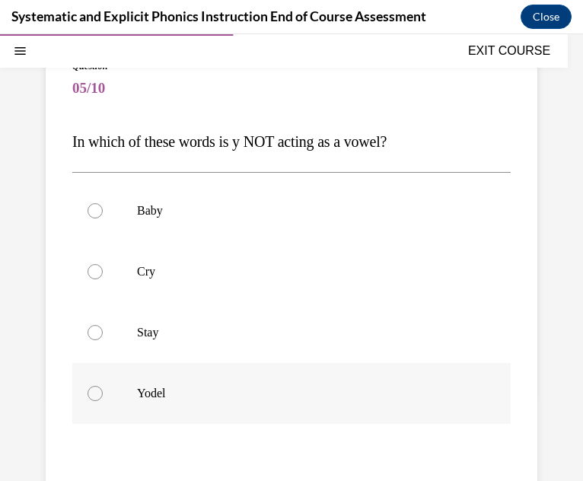
click at [457, 374] on div at bounding box center [291, 393] width 438 height 61
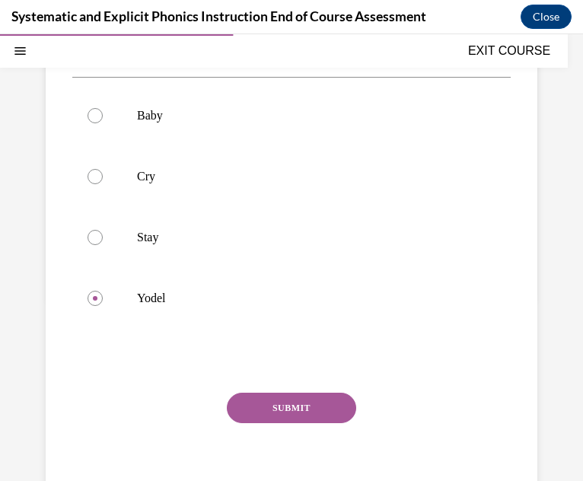
click at [329, 402] on button "SUBMIT" at bounding box center [291, 408] width 129 height 30
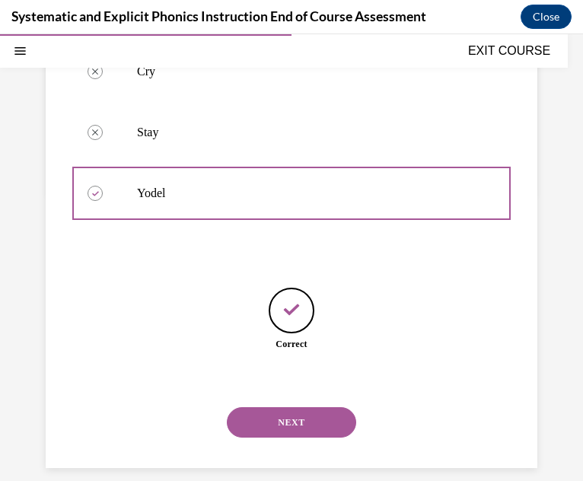
scroll to position [339, 0]
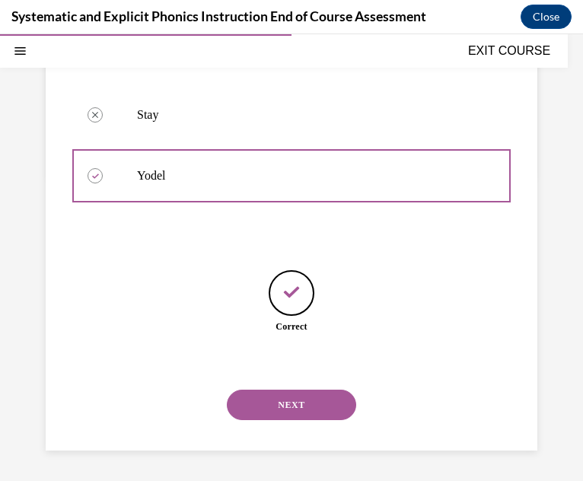
click at [312, 399] on button "NEXT" at bounding box center [291, 405] width 129 height 30
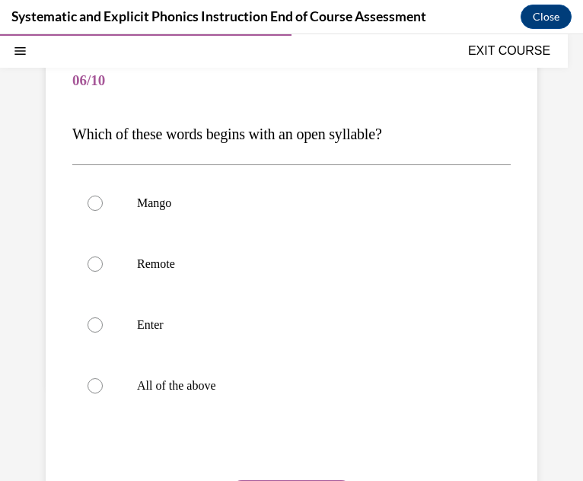
scroll to position [142, 0]
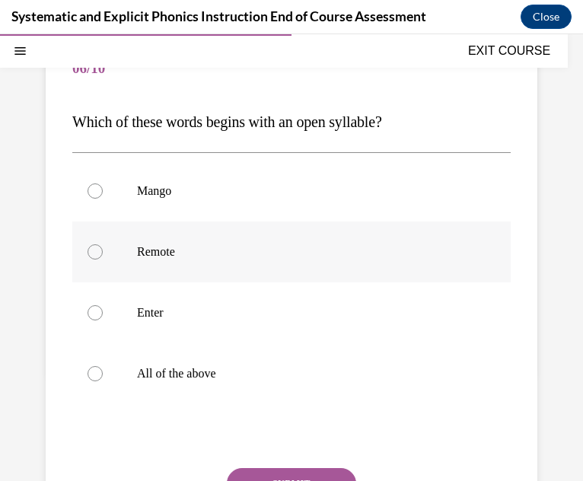
click at [303, 244] on p "Remote" at bounding box center [305, 251] width 336 height 15
click at [300, 472] on button "SUBMIT" at bounding box center [291, 483] width 129 height 30
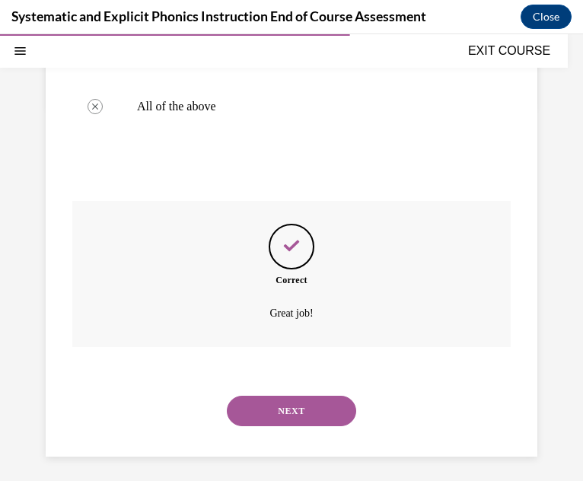
scroll to position [415, 0]
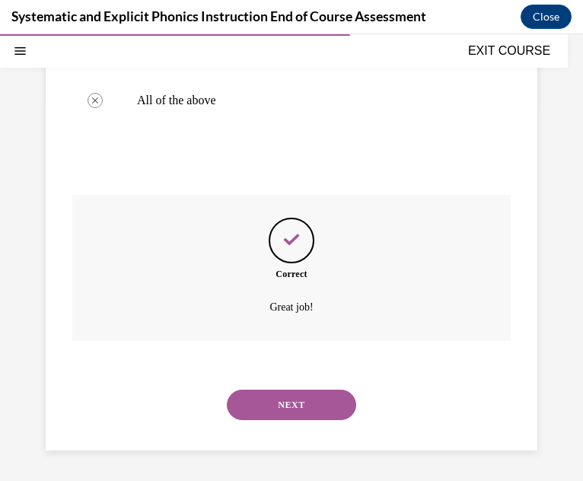
click at [319, 415] on button "NEXT" at bounding box center [291, 405] width 129 height 30
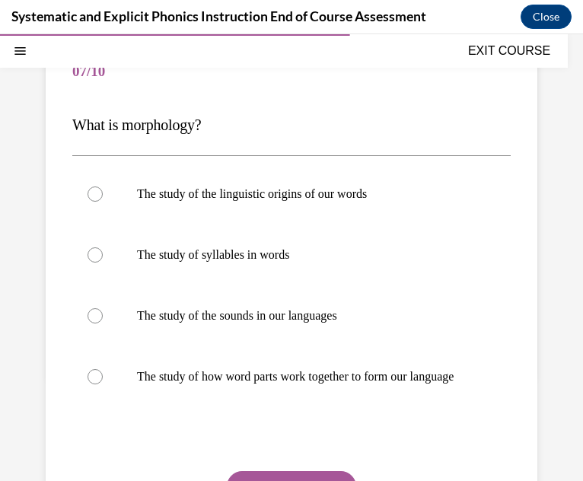
scroll to position [140, 0]
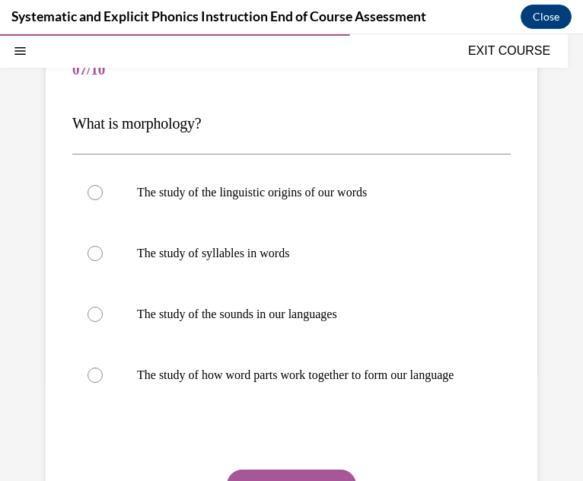
click at [500, 383] on div "Question 07/10 What is morphology? The study of the linguistic origins of our w…" at bounding box center [292, 306] width 492 height 591
click at [421, 383] on p "The study of how word parts work together to form our language" at bounding box center [305, 375] width 336 height 15
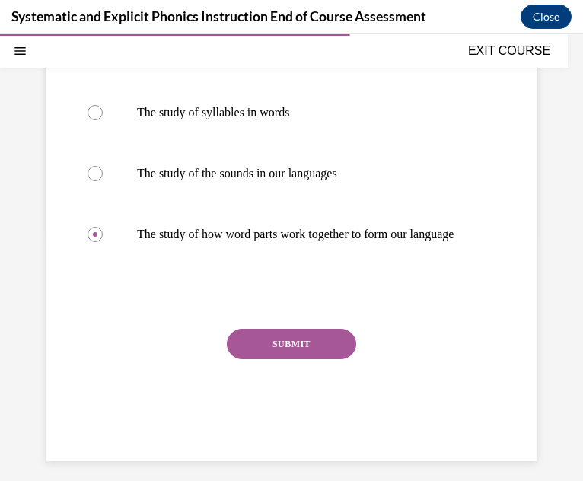
click at [325, 359] on button "SUBMIT" at bounding box center [291, 344] width 129 height 30
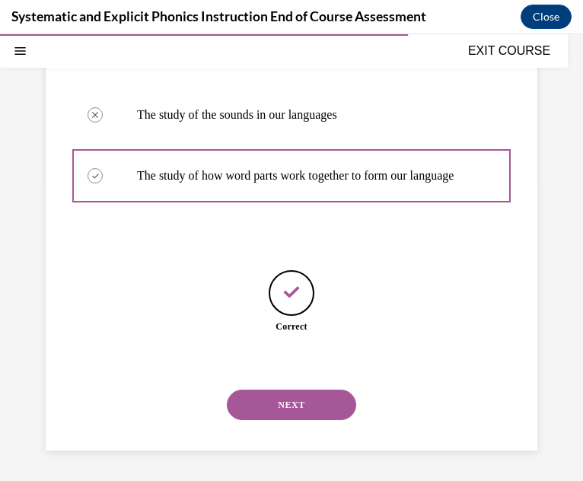
scroll to position [355, 0]
click at [323, 393] on button "NEXT" at bounding box center [291, 405] width 129 height 30
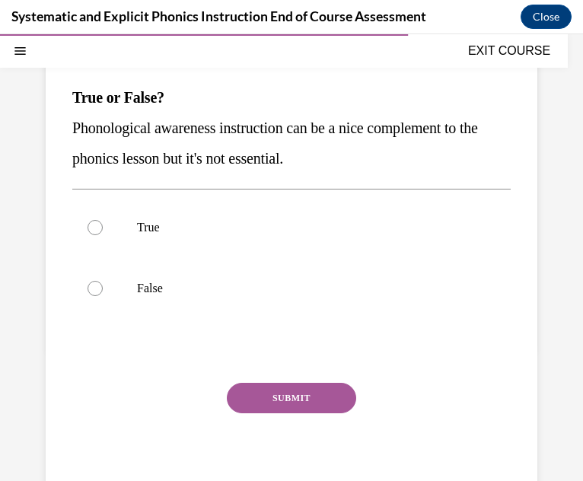
scroll to position [168, 0]
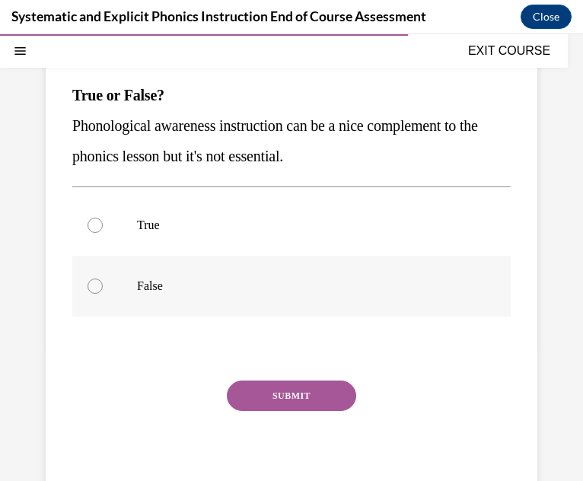
click at [221, 288] on p "False" at bounding box center [305, 285] width 336 height 15
click at [231, 410] on div "SUBMIT" at bounding box center [291, 418] width 438 height 76
click at [245, 400] on button "SUBMIT" at bounding box center [291, 395] width 129 height 30
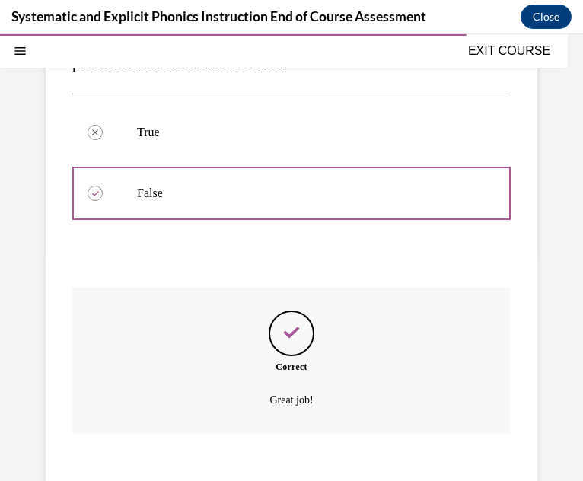
scroll to position [354, 0]
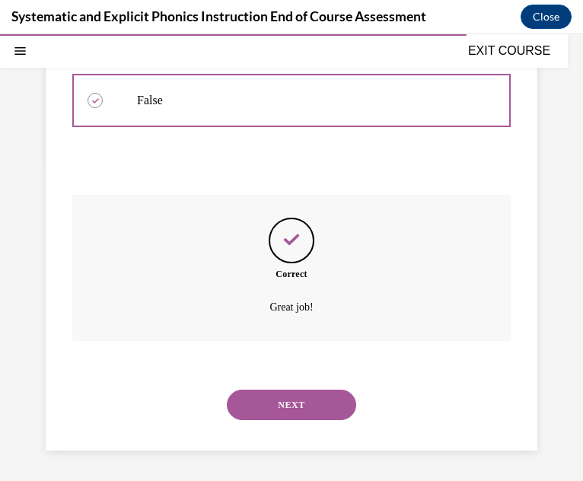
click at [305, 409] on button "NEXT" at bounding box center [291, 405] width 129 height 30
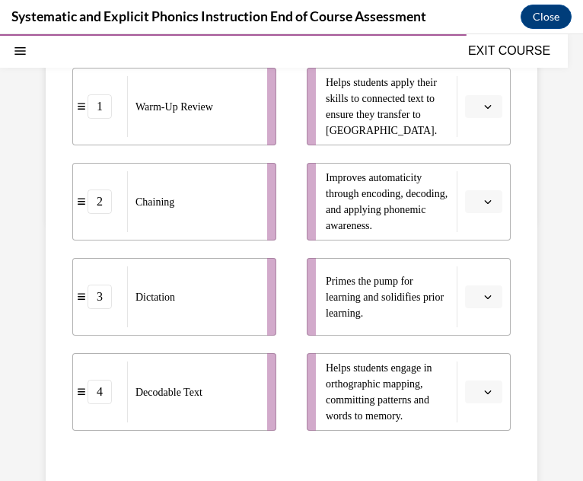
scroll to position [300, 0]
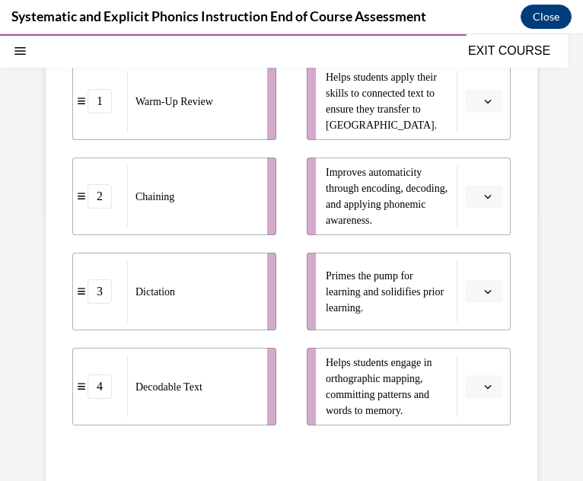
click at [475, 298] on button "button" at bounding box center [483, 291] width 37 height 23
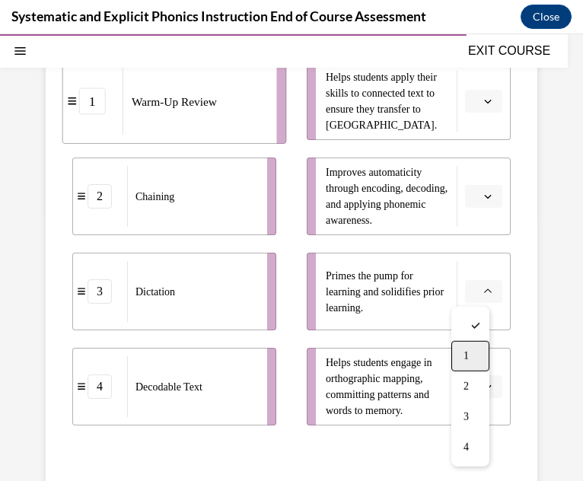
click at [475, 353] on div "1" at bounding box center [470, 356] width 38 height 30
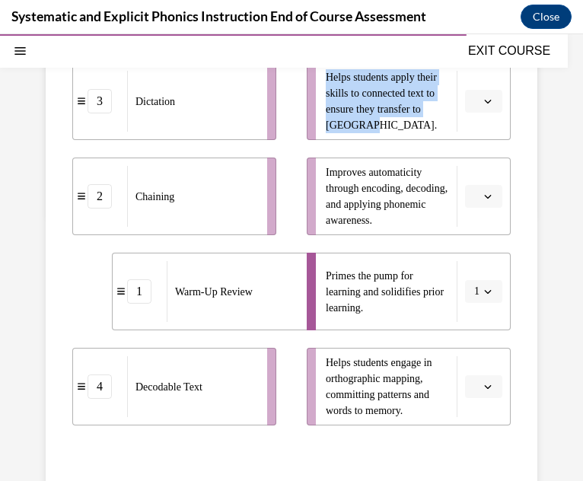
drag, startPoint x: 412, startPoint y: 126, endPoint x: 321, endPoint y: 75, distance: 104.6
click at [326, 75] on span "Helps students apply their skills to connected text to ensure they transfer to …" at bounding box center [387, 101] width 123 height 64
copy span "Helps students apply their skills to connected text to ensure they transfer to …"
click at [468, 102] on button "button" at bounding box center [483, 101] width 37 height 23
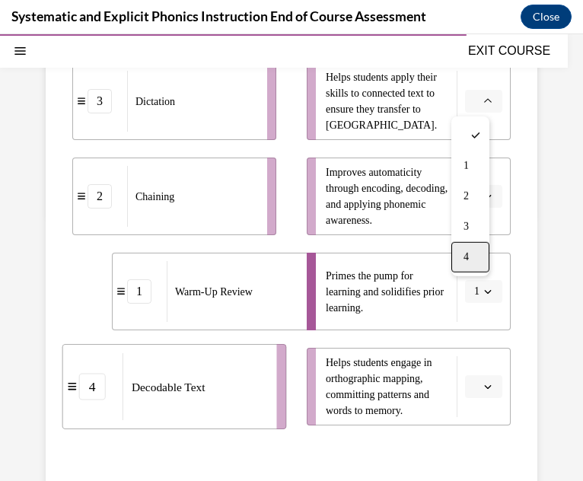
click at [469, 247] on div "4" at bounding box center [470, 257] width 38 height 30
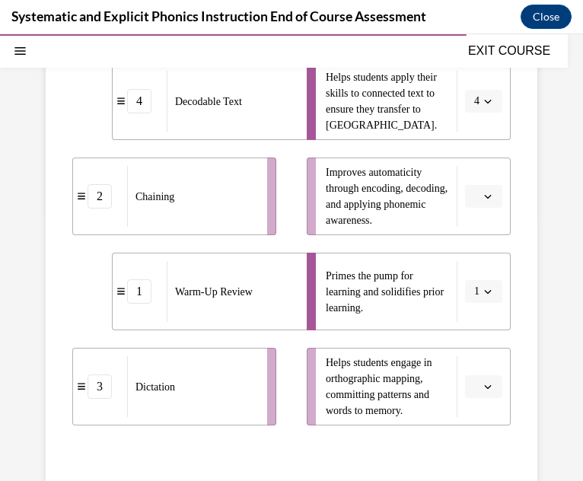
click at [465, 183] on li "Improves automaticity through encoding, decoding, and applying phonemic awarene…" at bounding box center [409, 197] width 204 height 78
click at [470, 194] on button "button" at bounding box center [483, 196] width 37 height 23
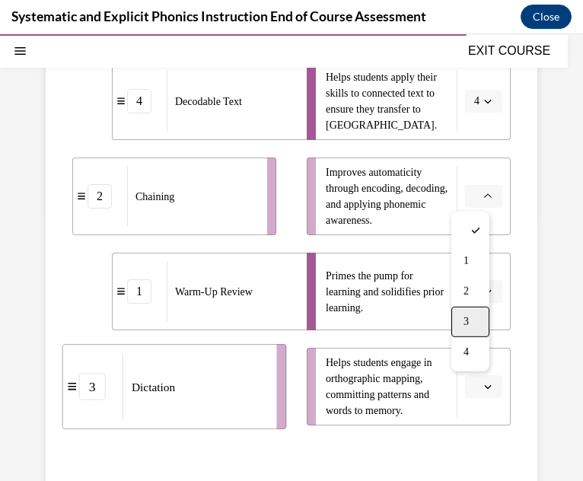
click at [463, 312] on div "3" at bounding box center [470, 322] width 38 height 30
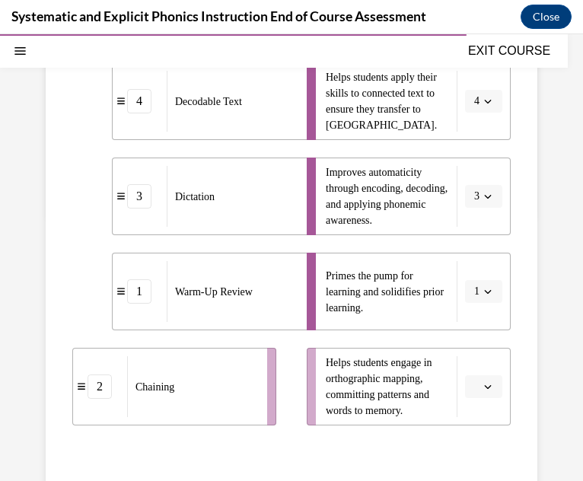
click at [482, 388] on span "button" at bounding box center [487, 386] width 11 height 11
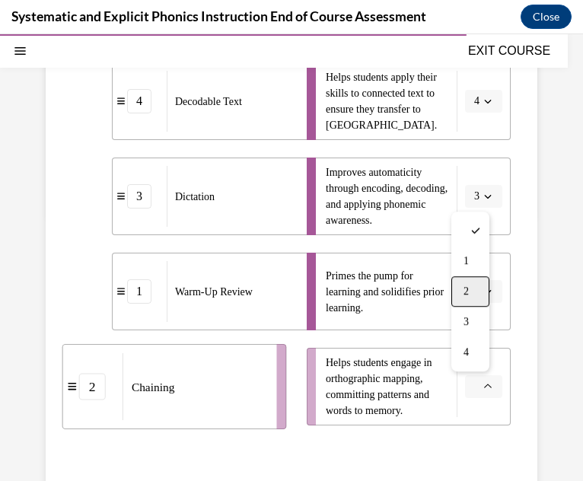
click at [462, 300] on div "2" at bounding box center [470, 291] width 38 height 30
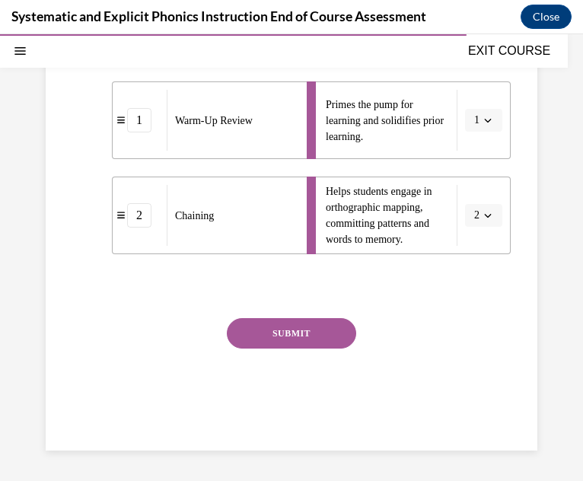
click at [289, 337] on button "SUBMIT" at bounding box center [291, 333] width 129 height 30
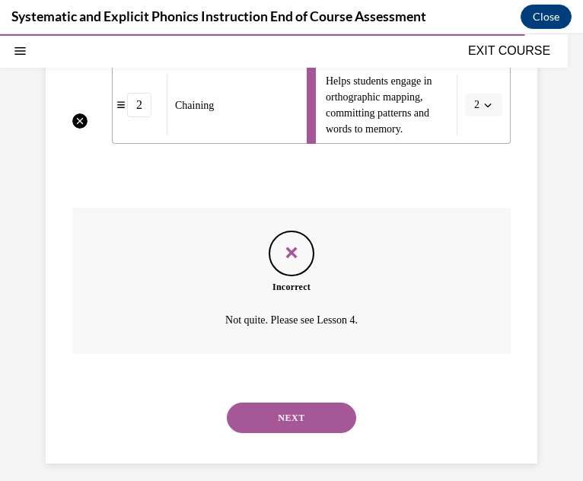
scroll to position [594, 0]
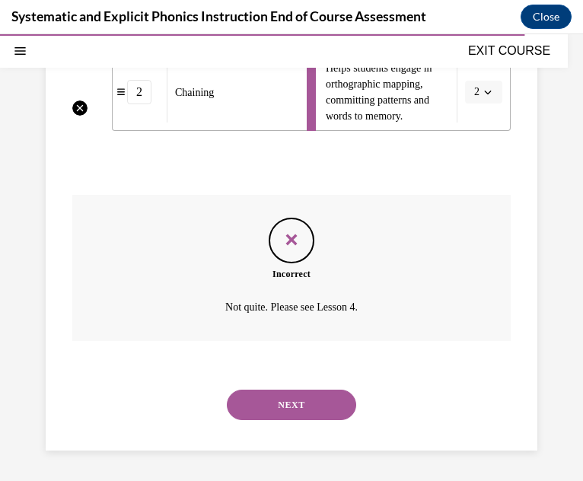
click at [316, 396] on button "NEXT" at bounding box center [291, 405] width 129 height 30
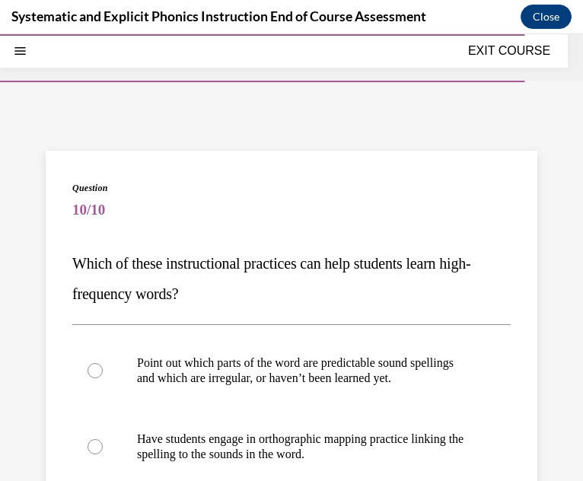
scroll to position [167, 0]
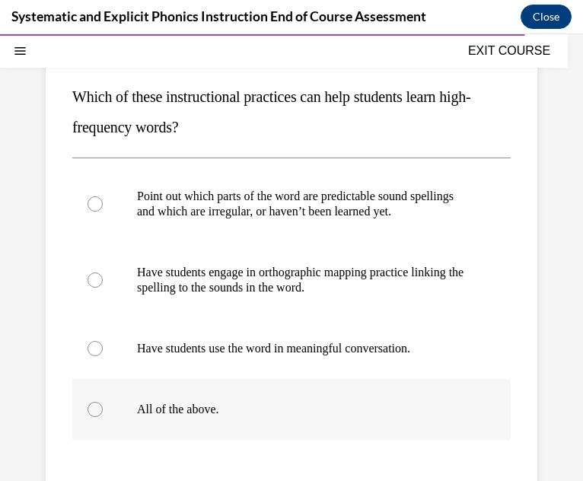
click at [363, 417] on div at bounding box center [291, 409] width 438 height 61
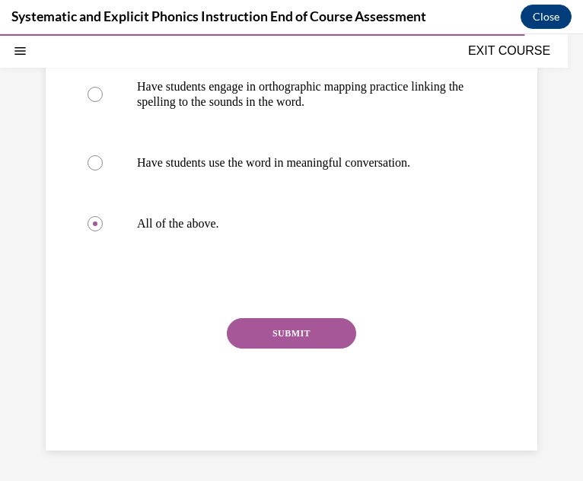
click at [325, 344] on button "SUBMIT" at bounding box center [291, 333] width 129 height 30
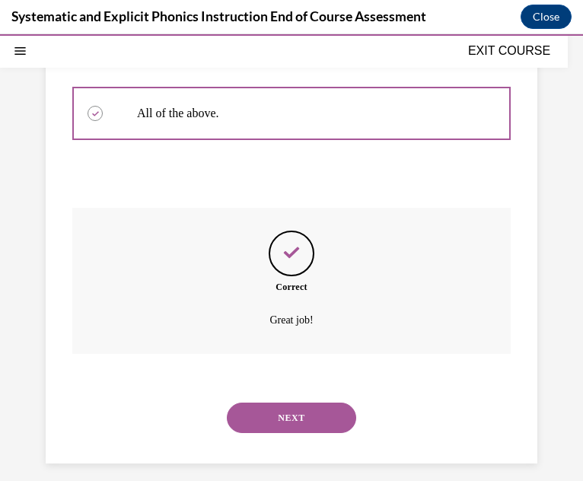
scroll to position [476, 0]
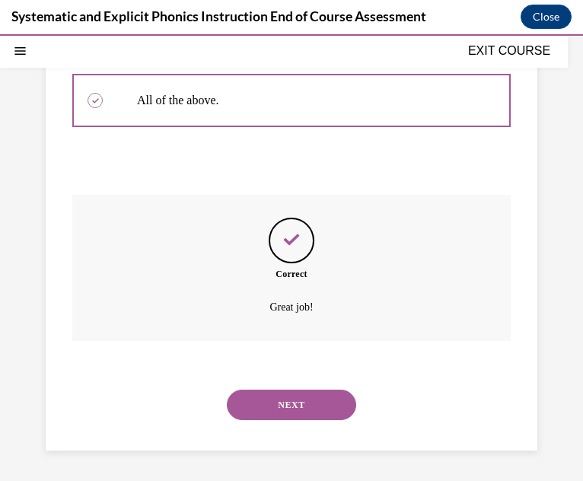
click at [316, 393] on button "NEXT" at bounding box center [291, 405] width 129 height 30
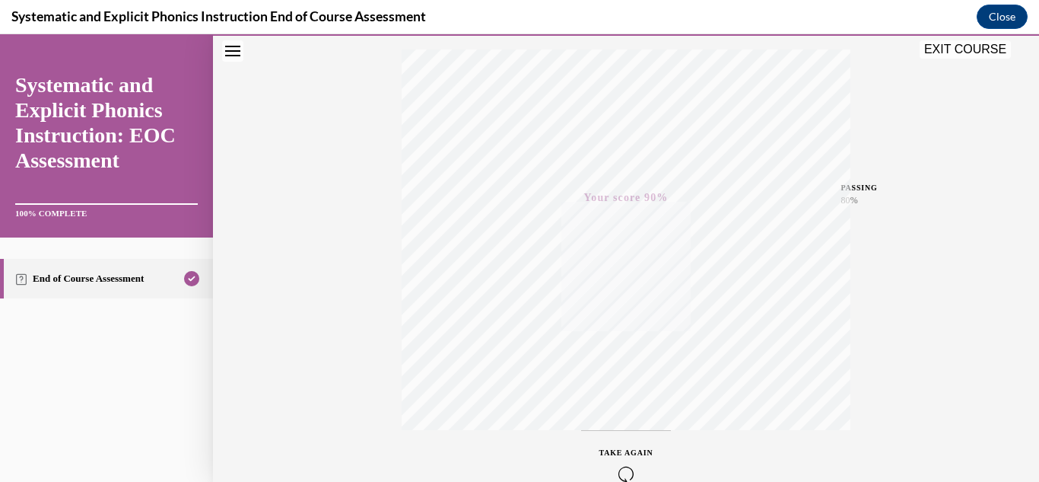
scroll to position [333, 0]
click at [988, 43] on button "EXIT COURSE" at bounding box center [965, 49] width 91 height 18
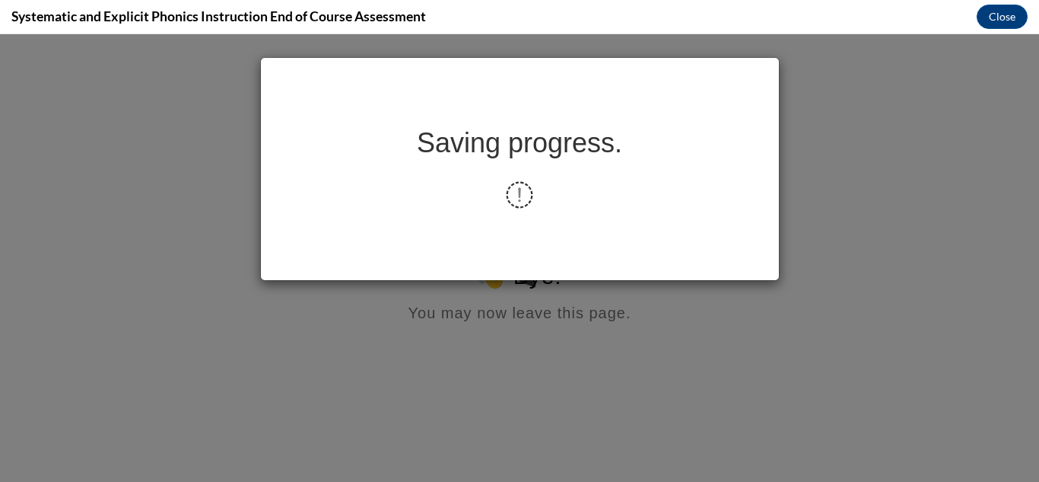
scroll to position [0, 0]
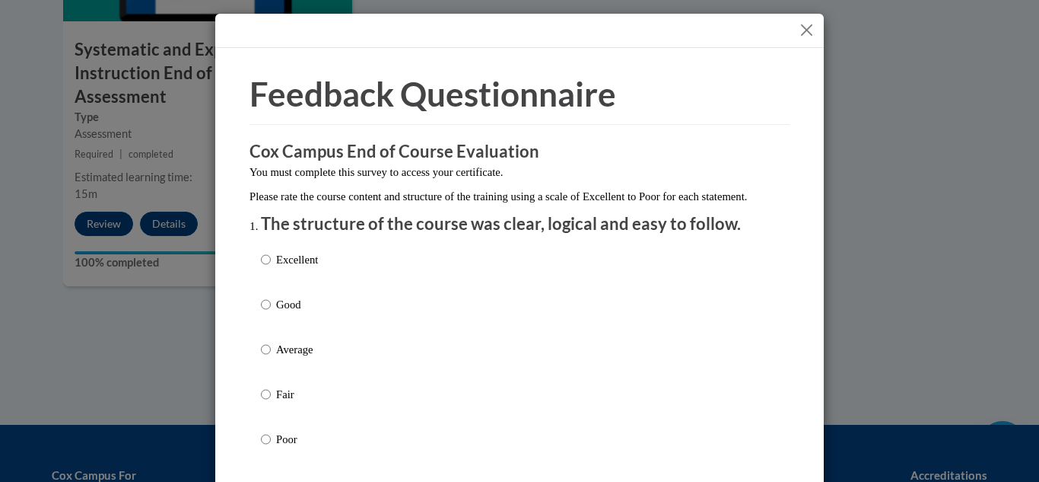
drag, startPoint x: 761, startPoint y: 174, endPoint x: 683, endPoint y: 191, distance: 79.4
click at [761, 174] on p "You must complete this survey to access your certificate." at bounding box center [520, 172] width 540 height 17
click at [618, 236] on p "The structure of the course was clear, logical and easy to follow." at bounding box center [519, 224] width 517 height 24
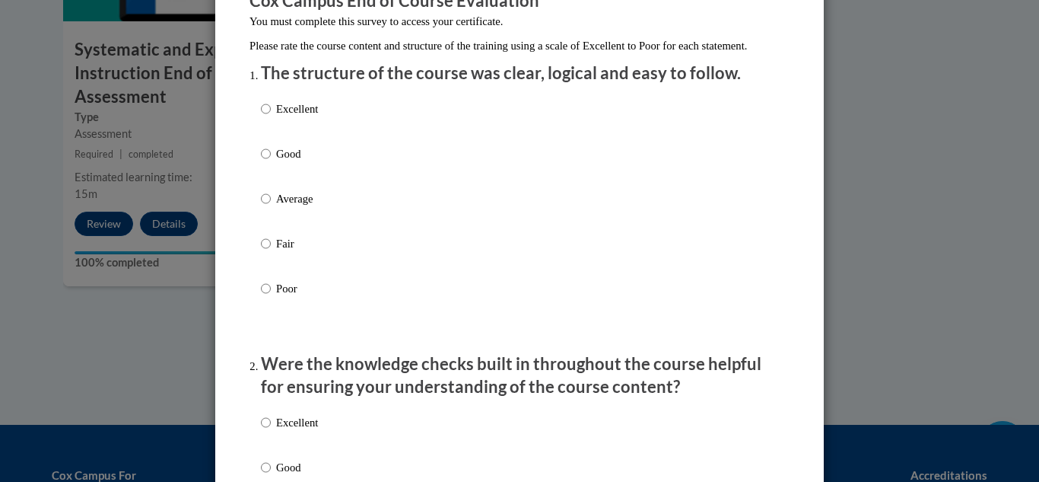
scroll to position [152, 0]
click at [302, 116] on p "Excellent" at bounding box center [297, 107] width 42 height 17
click at [271, 116] on input "Excellent" at bounding box center [266, 107] width 10 height 17
radio input "true"
click at [261, 144] on input "Good" at bounding box center [266, 152] width 10 height 17
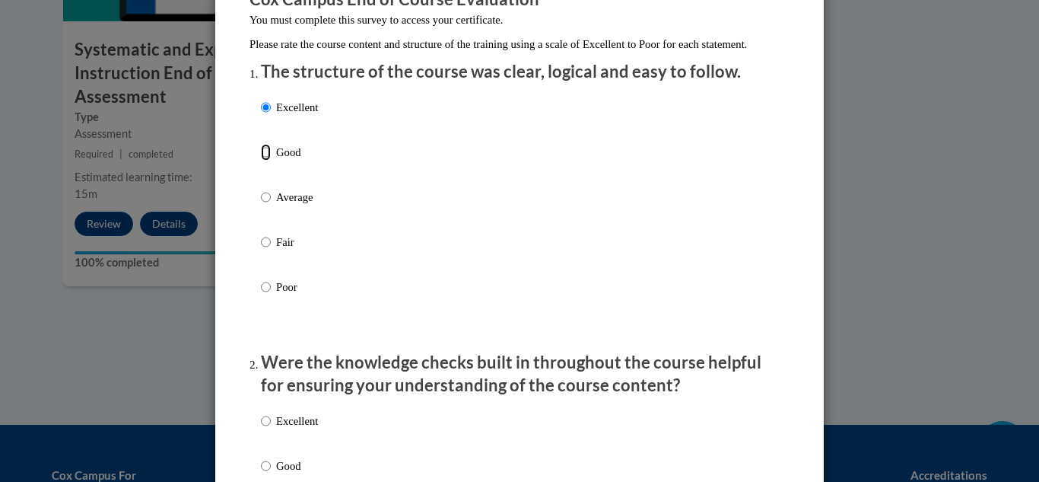
radio input "true"
click at [261, 99] on input "Excellent" at bounding box center [266, 107] width 10 height 17
radio input "true"
click at [550, 208] on div "Excellent Good Average Fair Poor" at bounding box center [519, 215] width 517 height 248
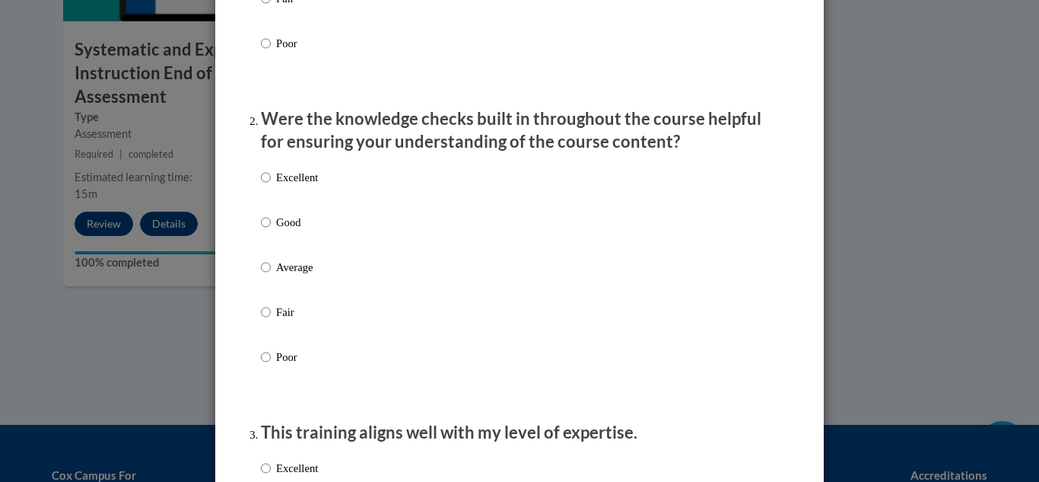
scroll to position [426, 0]
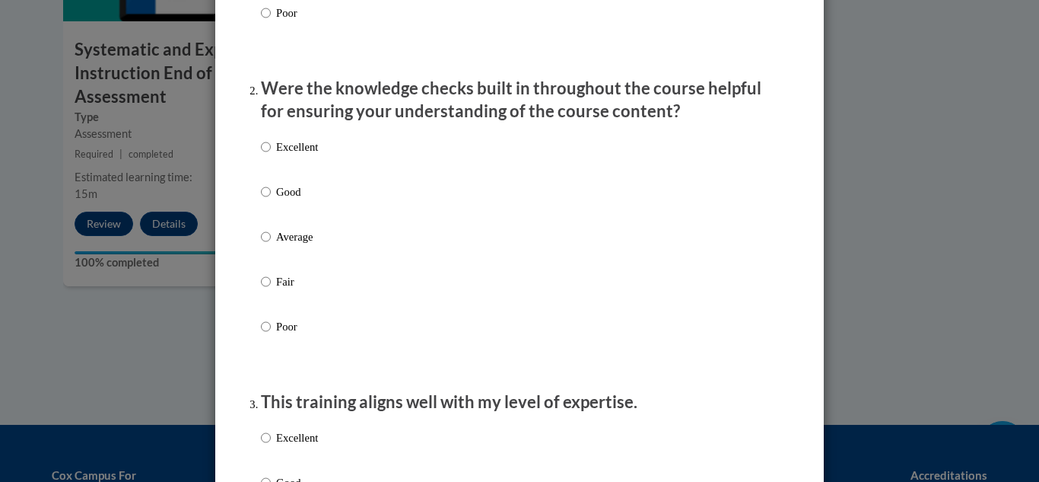
click at [485, 197] on div "Excellent Good Average Fair Poor" at bounding box center [519, 255] width 517 height 248
click at [417, 158] on div "Excellent Good Average Fair Poor" at bounding box center [519, 255] width 517 height 248
click at [285, 155] on p "Excellent" at bounding box center [297, 146] width 42 height 17
click at [271, 155] on input "Excellent" at bounding box center [266, 146] width 10 height 17
radio input "true"
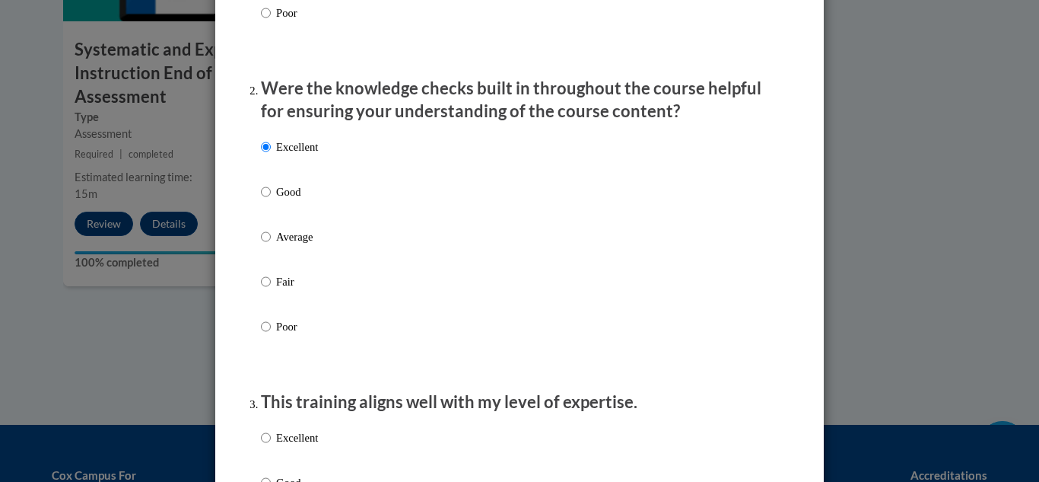
click at [582, 278] on div "Excellent Good Average Fair Poor" at bounding box center [519, 255] width 517 height 248
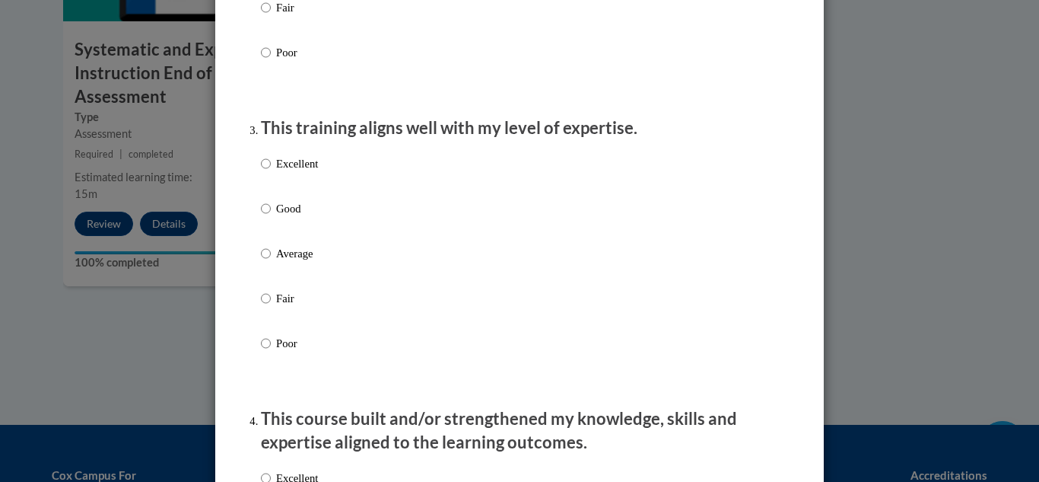
scroll to position [761, 0]
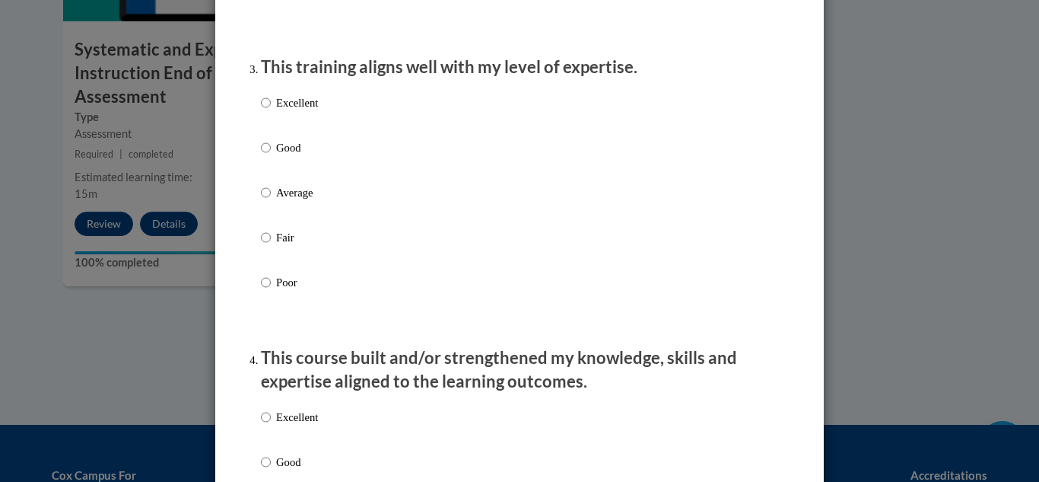
click at [310, 111] on p "Excellent" at bounding box center [297, 102] width 42 height 17
click at [271, 111] on input "Excellent" at bounding box center [266, 102] width 10 height 17
radio input "true"
click at [310, 111] on p "Excellent" at bounding box center [297, 102] width 42 height 17
click at [271, 111] on input "Excellent" at bounding box center [266, 102] width 10 height 17
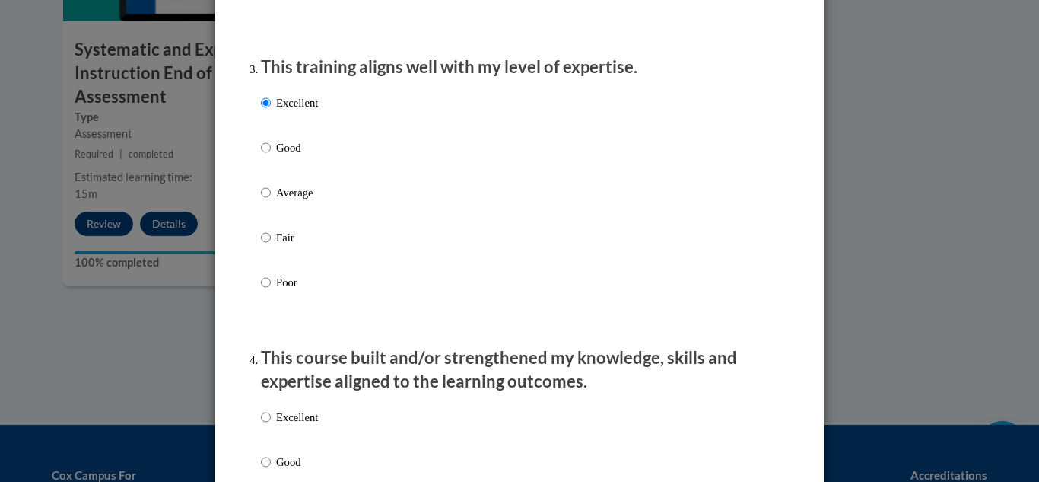
click at [570, 229] on div "Excellent Good Average Fair Poor" at bounding box center [519, 211] width 517 height 248
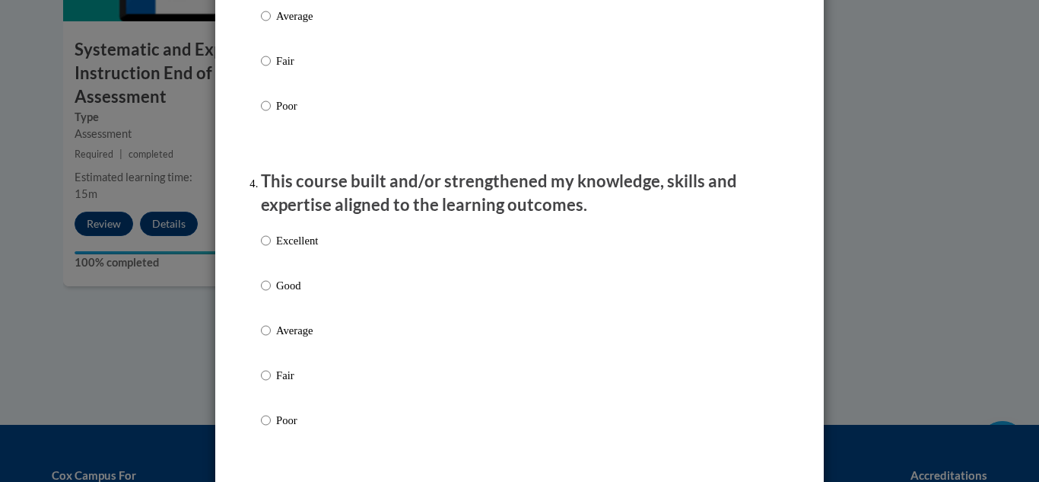
scroll to position [1065, 0]
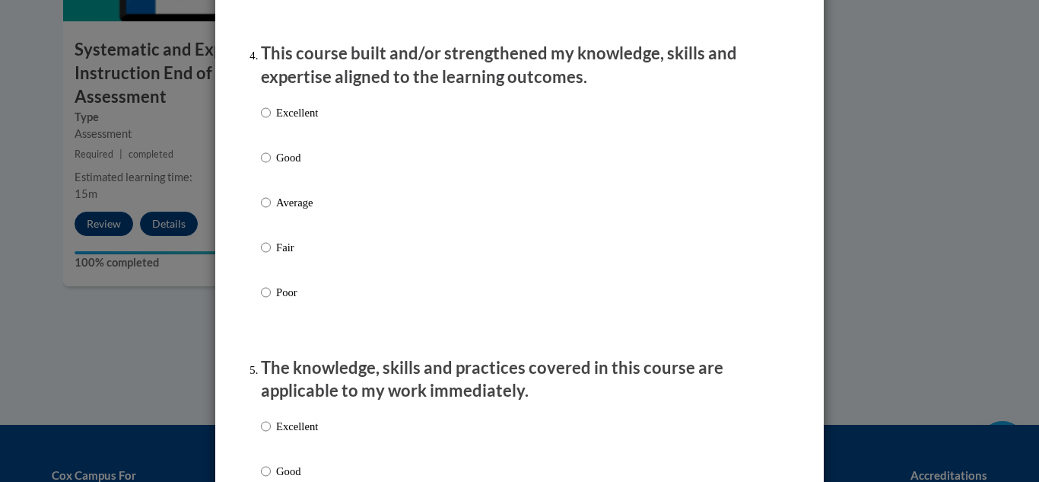
click at [297, 138] on label "Excellent" at bounding box center [289, 124] width 57 height 41
click at [271, 121] on input "Excellent" at bounding box center [266, 112] width 10 height 17
radio input "true"
click at [481, 236] on div "Excellent Good Average Fair Poor" at bounding box center [519, 221] width 517 height 248
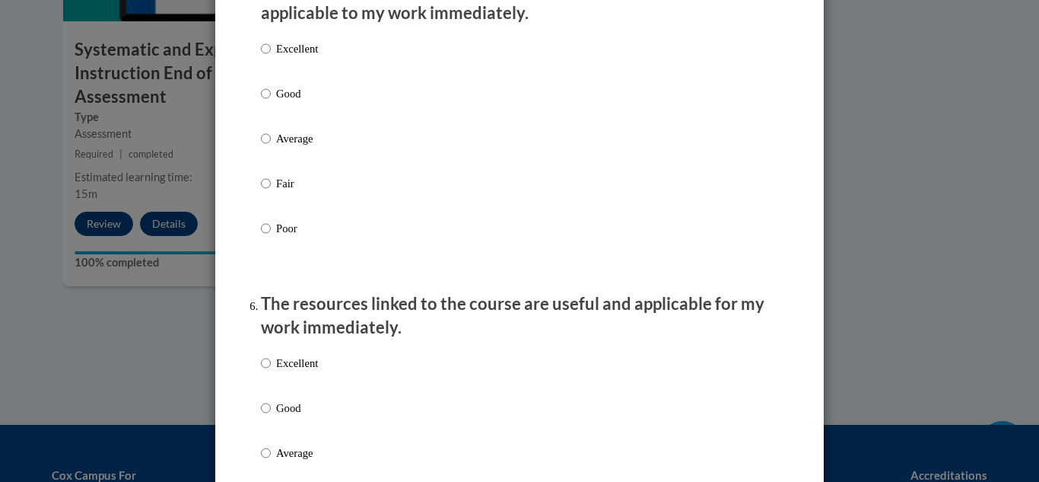
scroll to position [1461, 0]
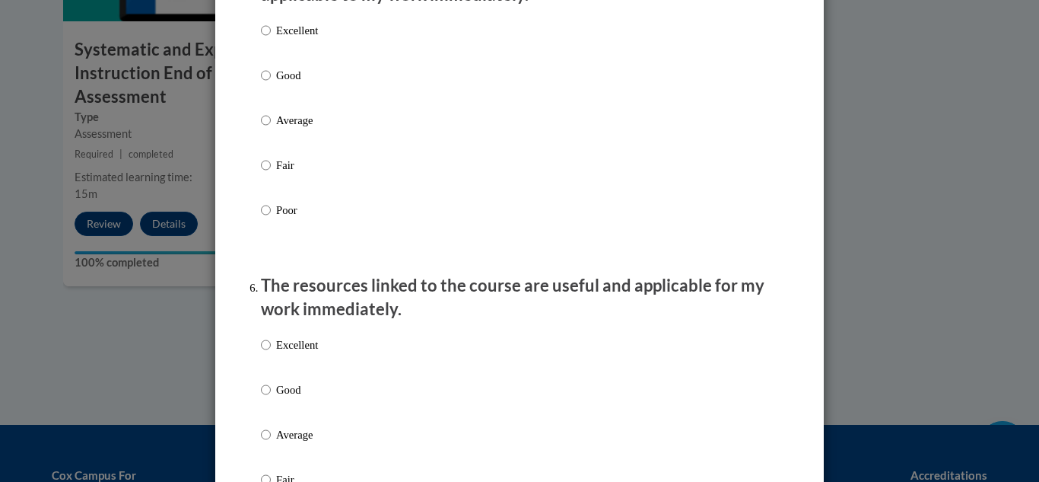
click at [282, 39] on p "Excellent" at bounding box center [297, 30] width 42 height 17
click at [271, 39] on input "Excellent" at bounding box center [266, 30] width 10 height 17
radio input "true"
click at [536, 168] on div "Excellent Good Average Fair Poor" at bounding box center [519, 138] width 517 height 248
click at [297, 368] on label "Excellent" at bounding box center [289, 356] width 57 height 41
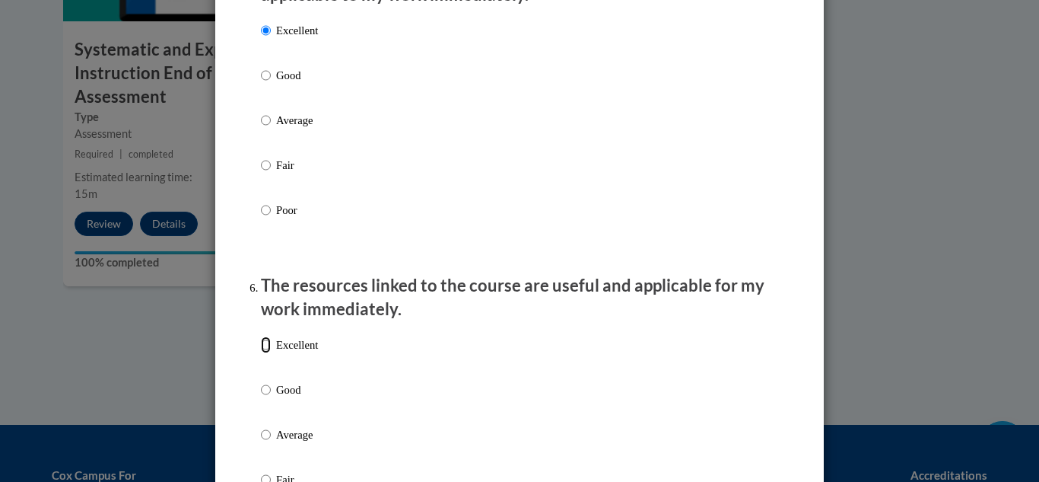
click at [271, 353] on input "Excellent" at bounding box center [266, 344] width 10 height 17
radio input "true"
click at [605, 318] on p "The resources linked to the course are useful and applicable for my work immedi…" at bounding box center [519, 297] width 517 height 47
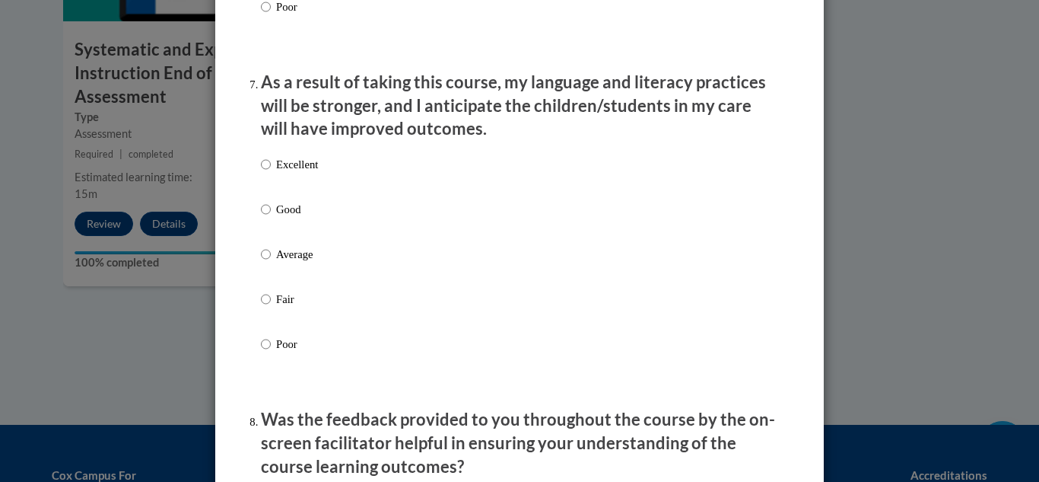
scroll to position [2009, 0]
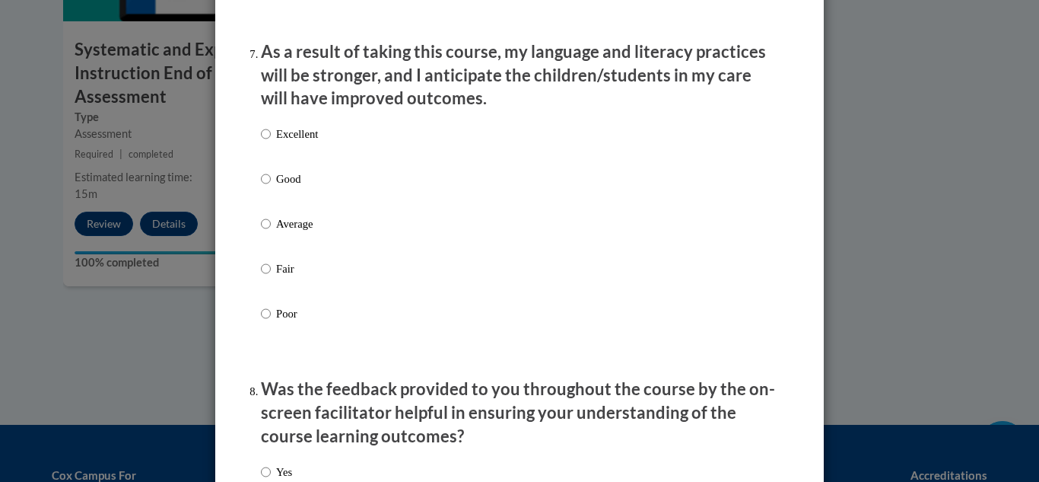
click at [292, 142] on p "Excellent" at bounding box center [297, 134] width 42 height 17
click at [271, 142] on input "Excellent" at bounding box center [266, 134] width 10 height 17
radio input "true"
click at [574, 228] on div "Excellent Good Average Fair Poor" at bounding box center [519, 242] width 517 height 248
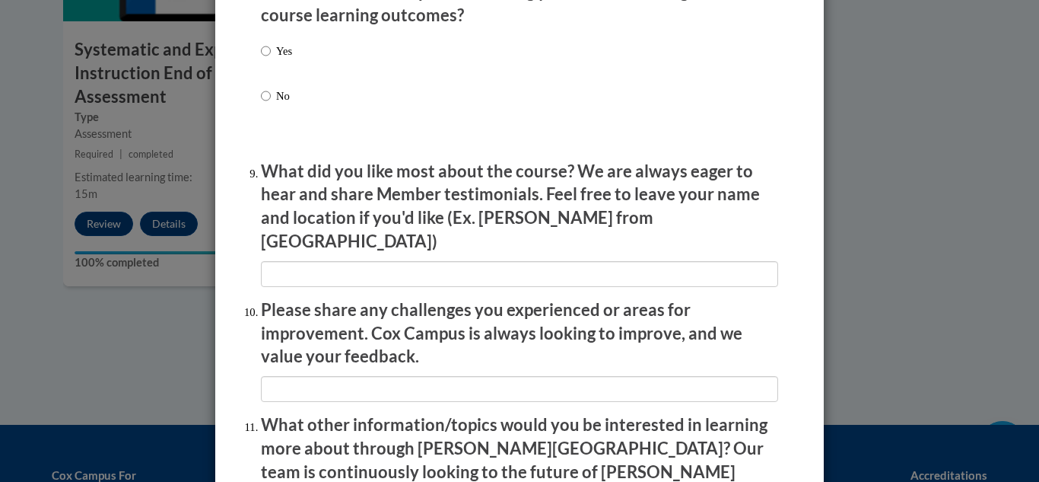
scroll to position [2435, 0]
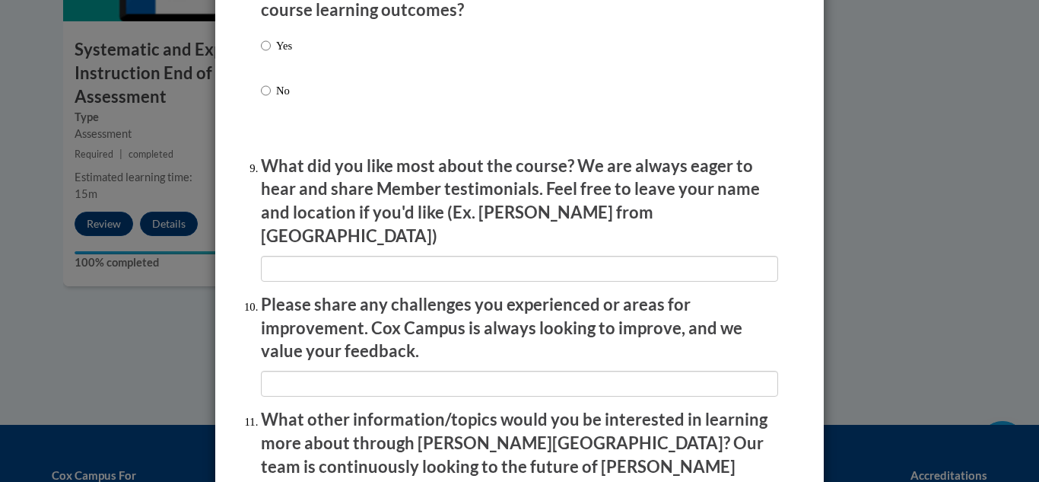
click at [269, 49] on label "Yes" at bounding box center [276, 57] width 31 height 41
click at [269, 49] on input "Yes" at bounding box center [266, 45] width 10 height 17
radio input "true"
click at [446, 96] on div "Yes No" at bounding box center [519, 86] width 517 height 113
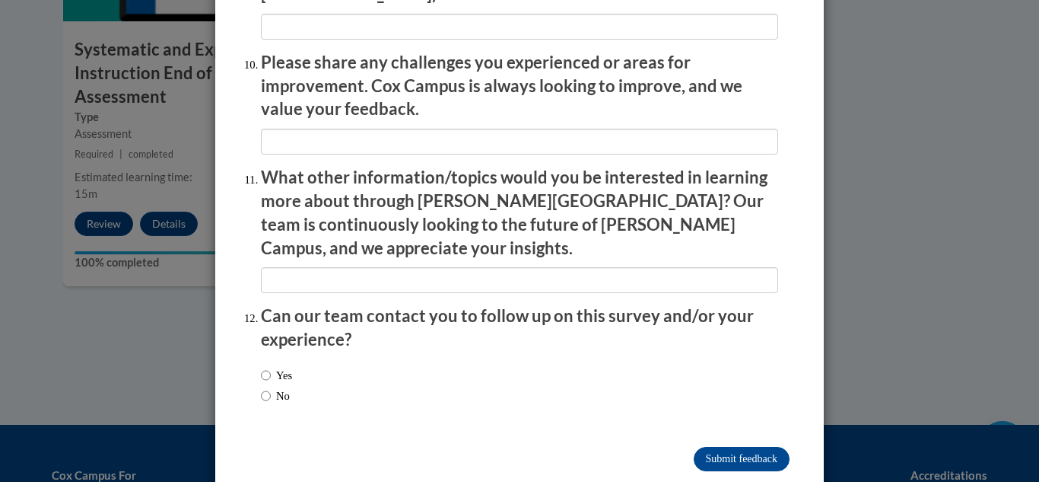
scroll to position [2680, 0]
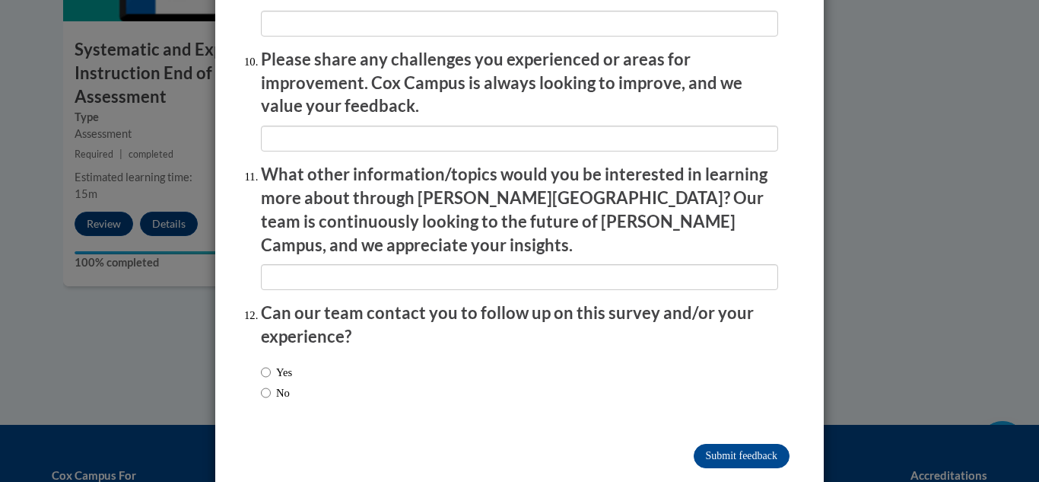
click at [275, 384] on label "No" at bounding box center [275, 392] width 29 height 17
click at [271, 384] on input "No" at bounding box center [266, 392] width 10 height 17
radio input "true"
click at [488, 356] on div "Yes No" at bounding box center [519, 384] width 517 height 57
click at [764, 444] on input "Submit feedback" at bounding box center [742, 456] width 96 height 24
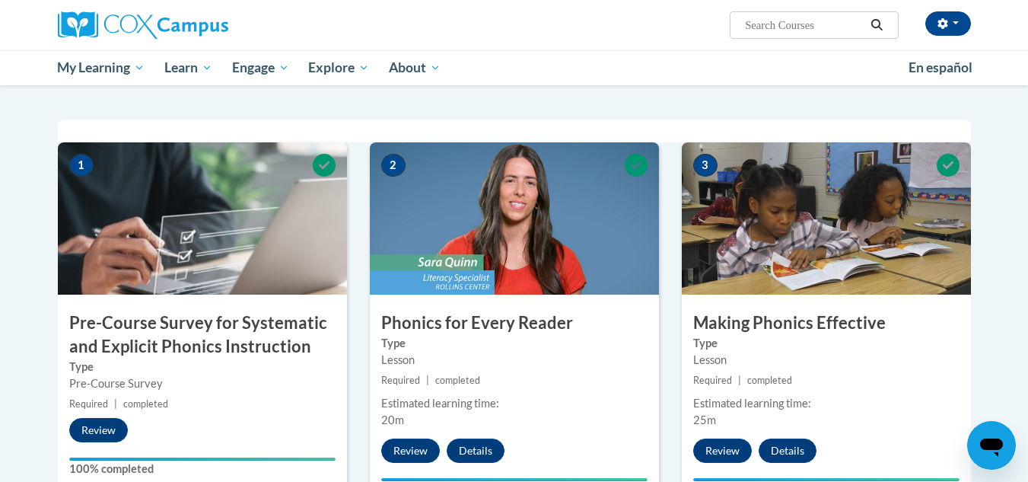
scroll to position [0, 0]
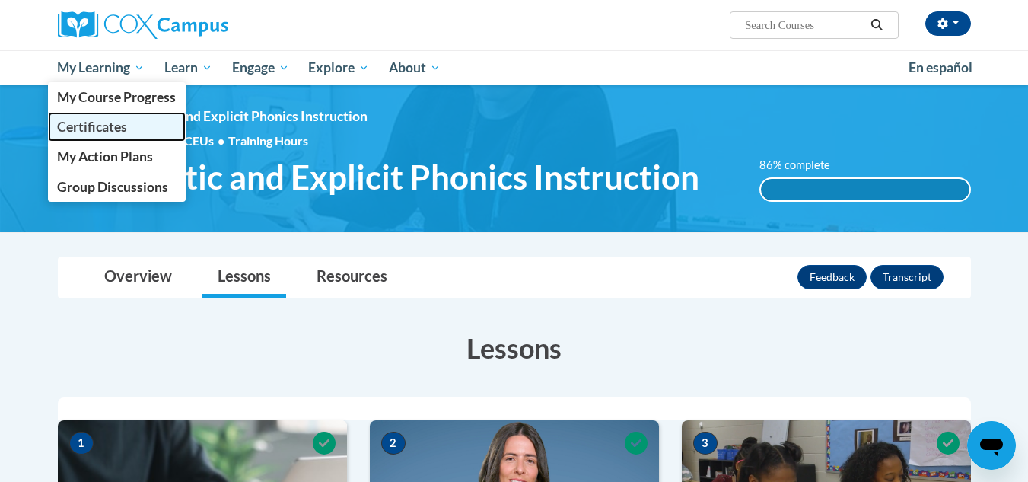
click at [120, 123] on span "Certificates" at bounding box center [92, 127] width 70 height 16
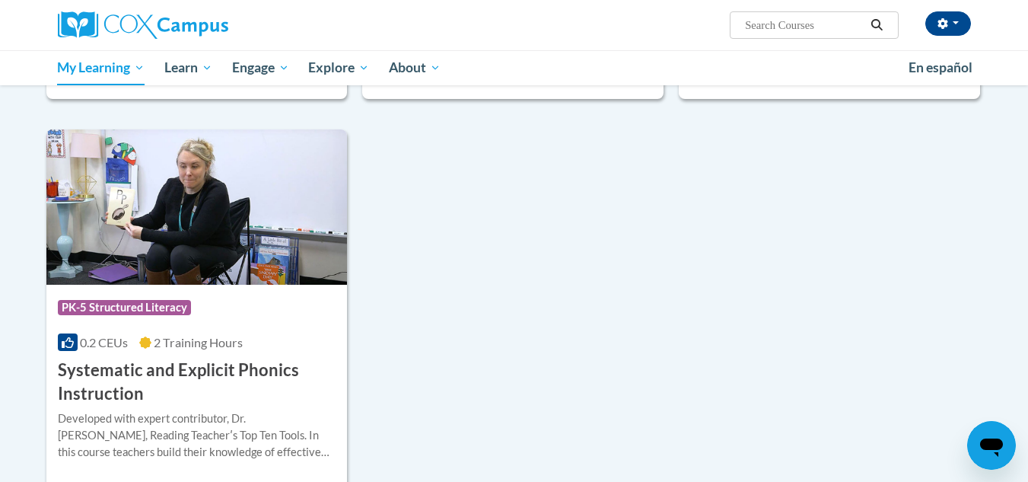
scroll to position [660, 0]
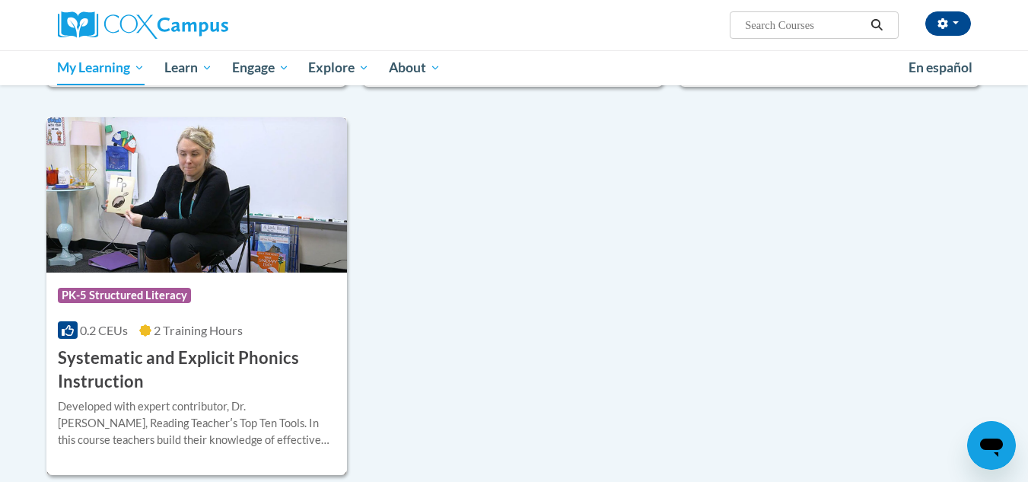
click at [258, 349] on h3 "Systematic and Explicit Phonics Instruction" at bounding box center [197, 369] width 278 height 47
